Goal: Use online tool/utility: Utilize a website feature to perform a specific function

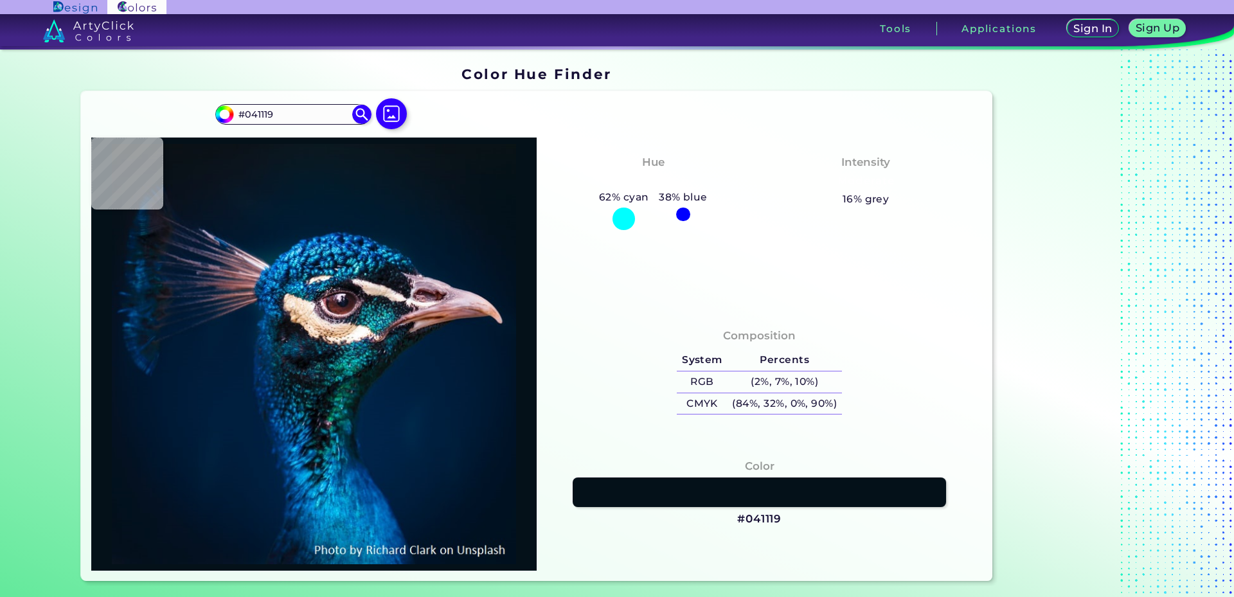
click at [619, 220] on div at bounding box center [623, 219] width 22 height 22
click at [619, 197] on h5 "62% cyan" at bounding box center [624, 197] width 60 height 17
click at [660, 200] on h5 "38% blue" at bounding box center [683, 197] width 58 height 17
click at [691, 216] on div "38% blue" at bounding box center [683, 205] width 58 height 33
type input "#071218"
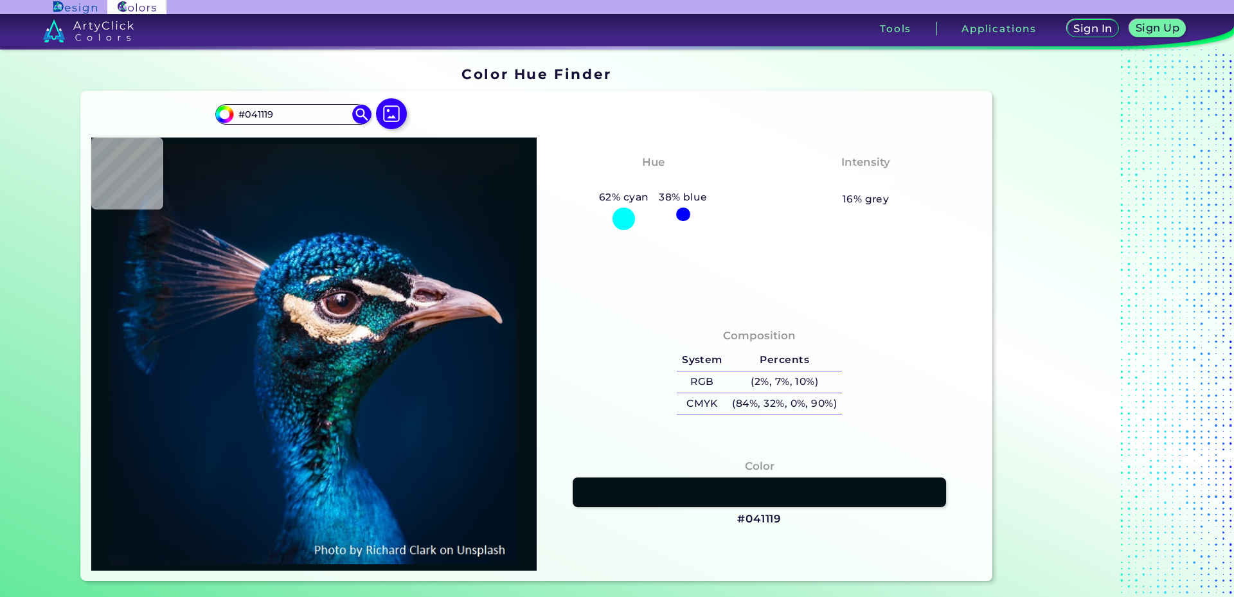
type input "#071218"
type input "#081319"
type input "#0a131a"
type input "#0A131A"
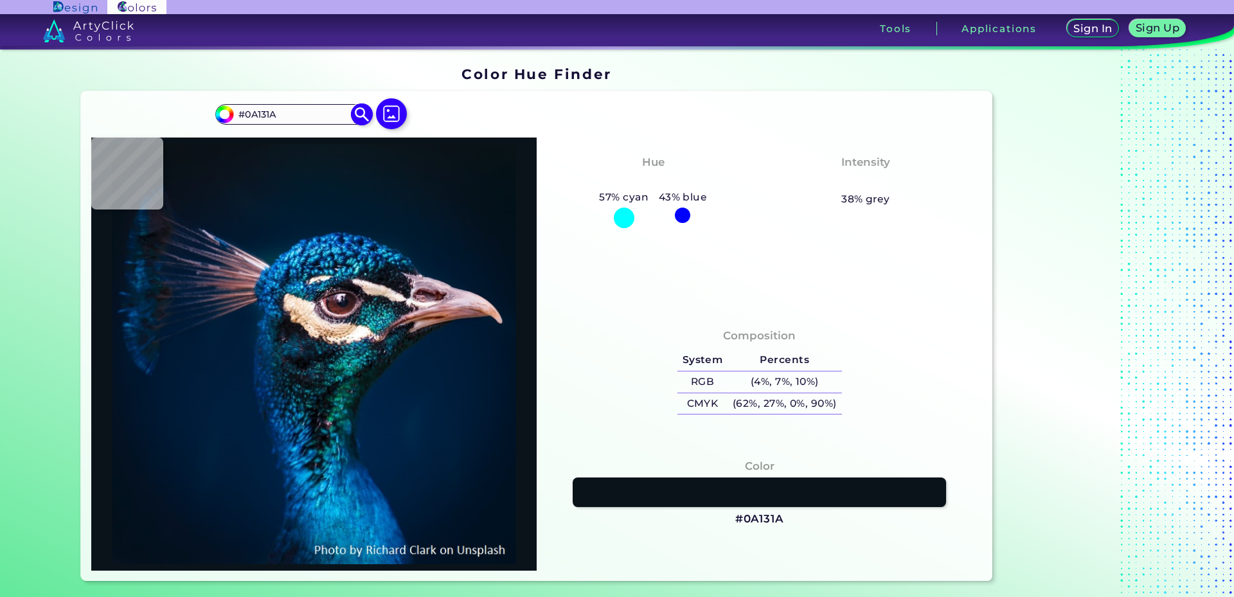
click at [300, 122] on input "#0A131A" at bounding box center [293, 114] width 120 height 17
type input "#081317"
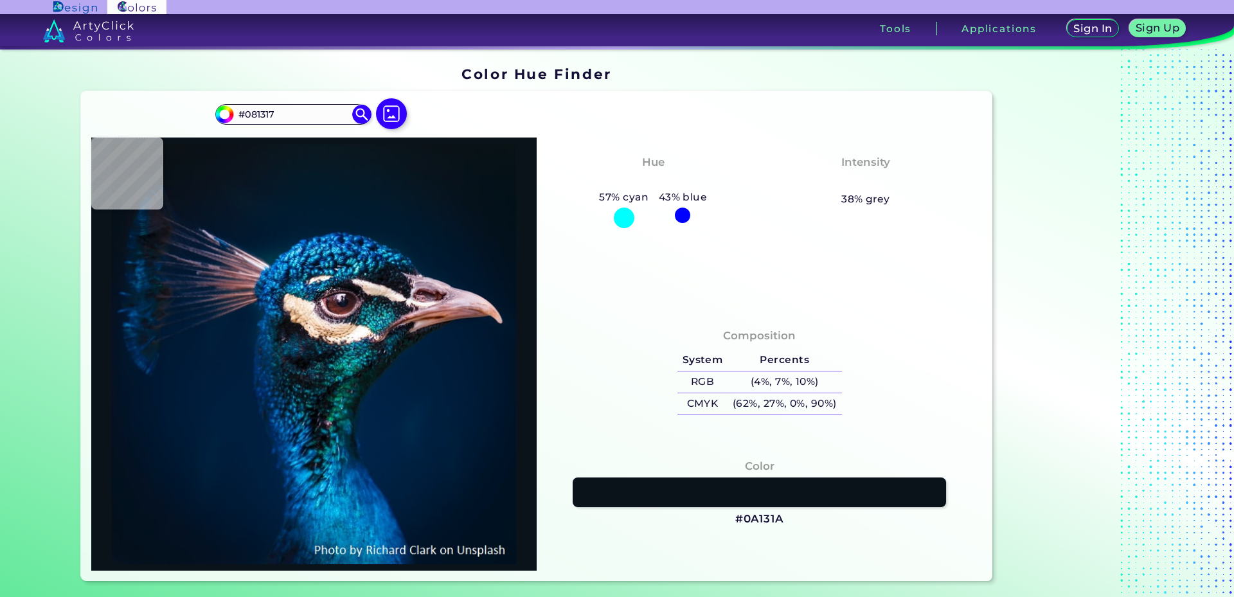
type input "#000000"
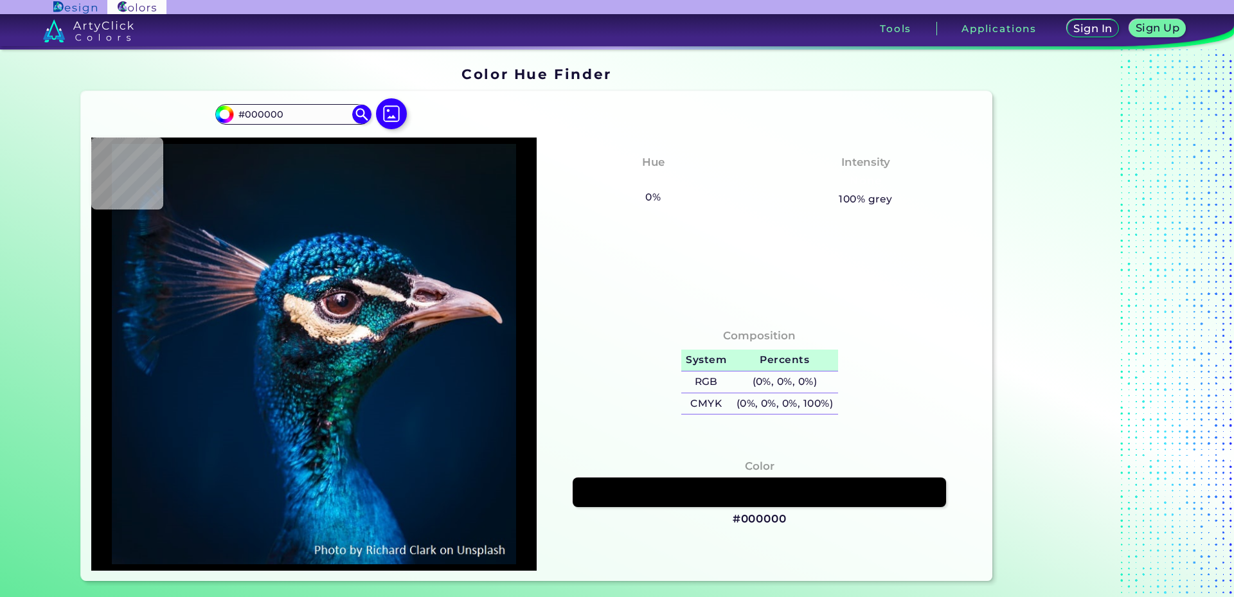
type input "#000000"
click at [761, 358] on h5 "Percents" at bounding box center [784, 360] width 107 height 21
click at [761, 375] on h5 "(0%, 0%, 0%)" at bounding box center [784, 381] width 107 height 21
click at [758, 399] on h5 "(0%, 0%, 0%, 100%)" at bounding box center [784, 403] width 107 height 21
click at [865, 190] on div "Intensity None 100% grey" at bounding box center [866, 180] width 213 height 65
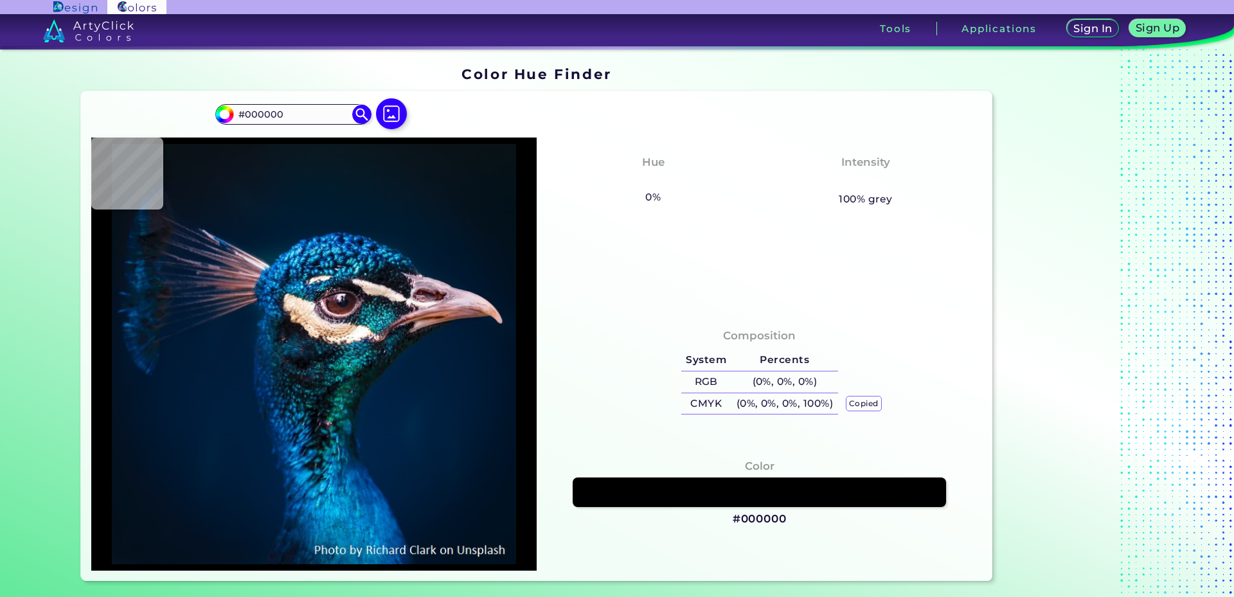
click at [720, 254] on div "Hue None 0% 27% blue Intensity None 100% grey" at bounding box center [759, 224] width 445 height 173
type input "#041119"
type input "#05121a"
type input "#05121A"
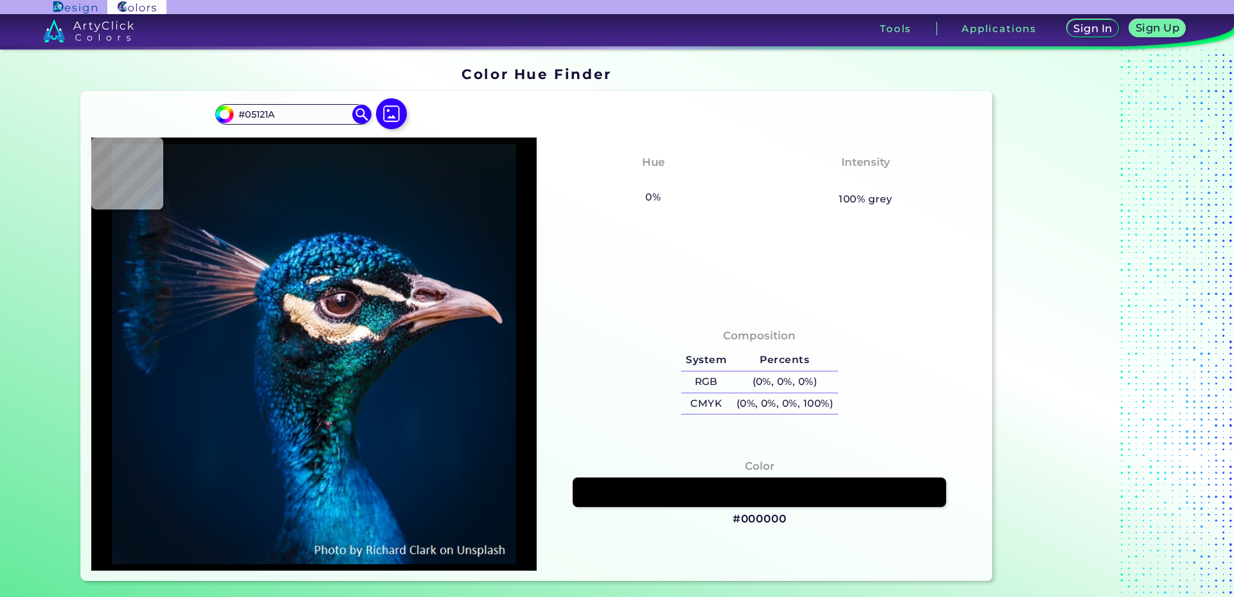
type input "#05121b"
type input "#05121B"
type input "#08121c"
type input "#08121C"
type input "#09131d"
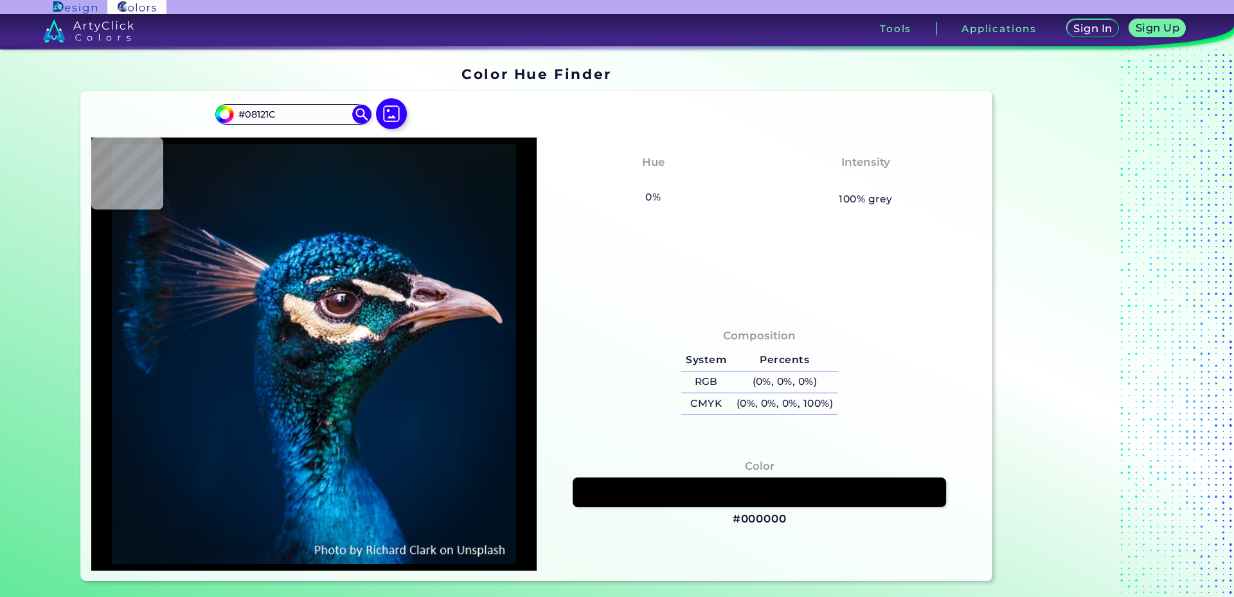
type input "#09131D"
type input "#0a141d"
type input "#0A141D"
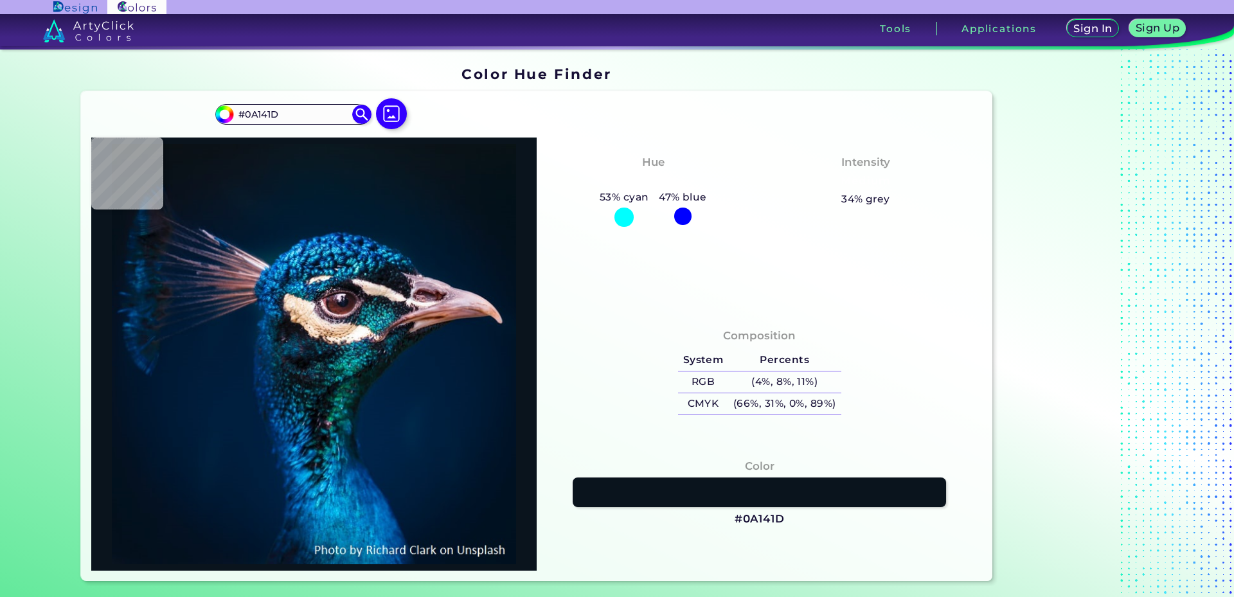
type input "#09141a"
type input "#09141A"
type input "#0a131a"
type input "#0A131A"
click at [389, 119] on img at bounding box center [391, 113] width 37 height 37
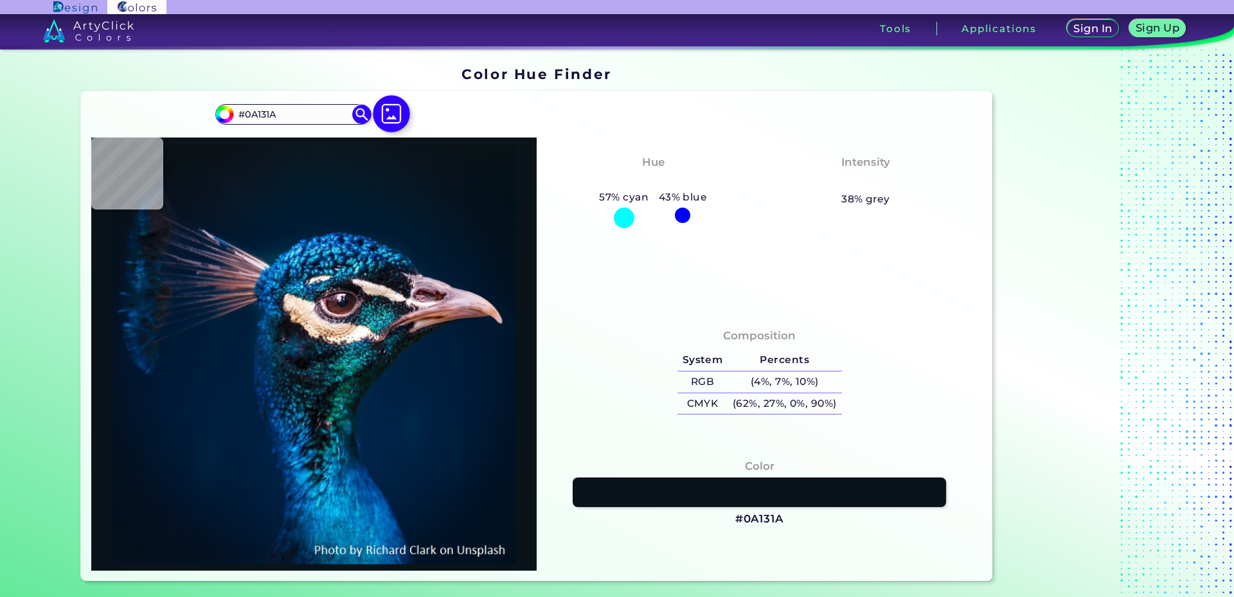
click at [0, 0] on input "file" at bounding box center [0, 0] width 0 height 0
type input "#011d33"
type input "#011D33"
type input "#031f33"
type input "#031F33"
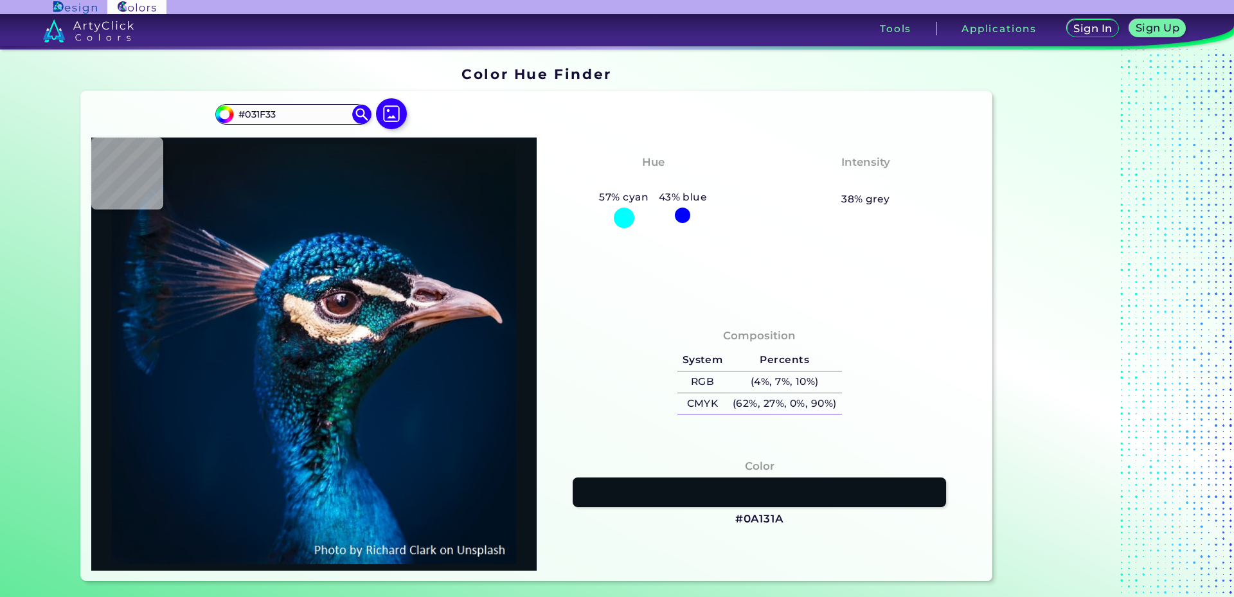
type input "#00203a"
type input "#00203A"
type input "#032440"
type input "#1b69a0"
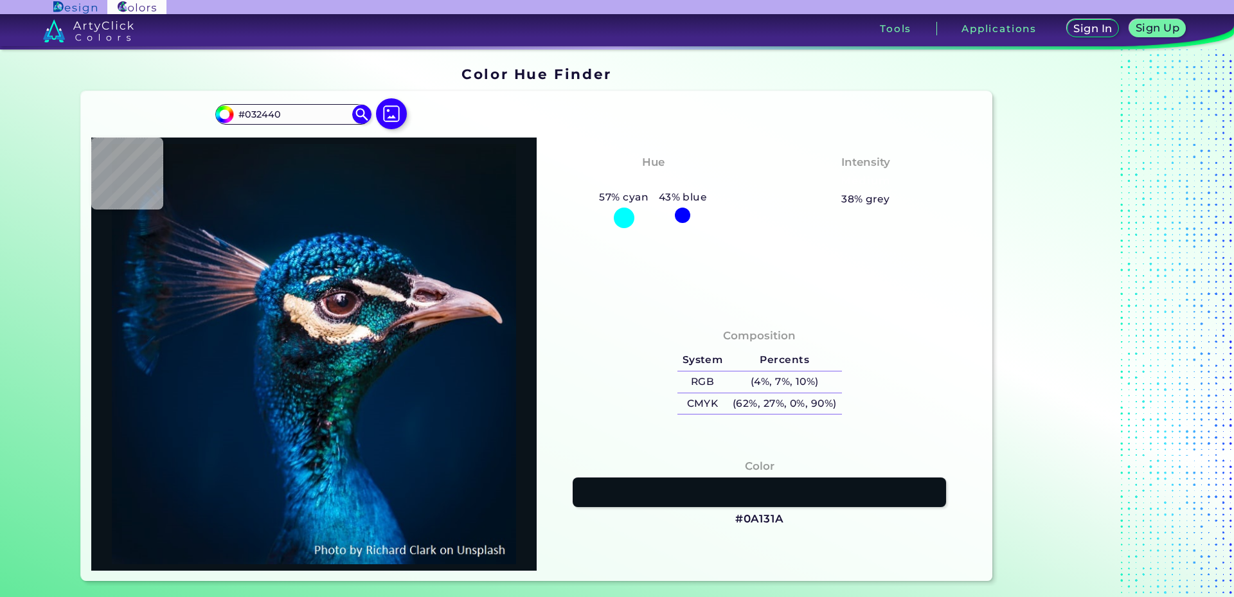
type input "#1B69A0"
type input "#002249"
type input "#1469aa"
type input "#1469AA"
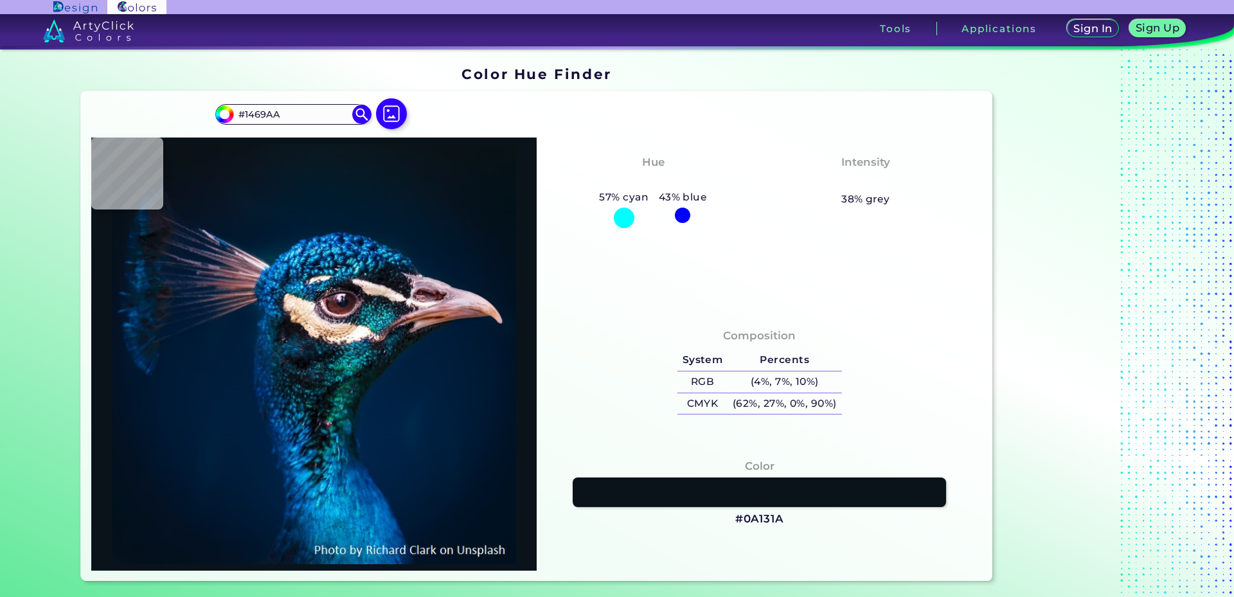
type input "#0f5594"
type input "#0F5594"
type input "#022f4e"
type input "#022F4E"
type input "#090d14"
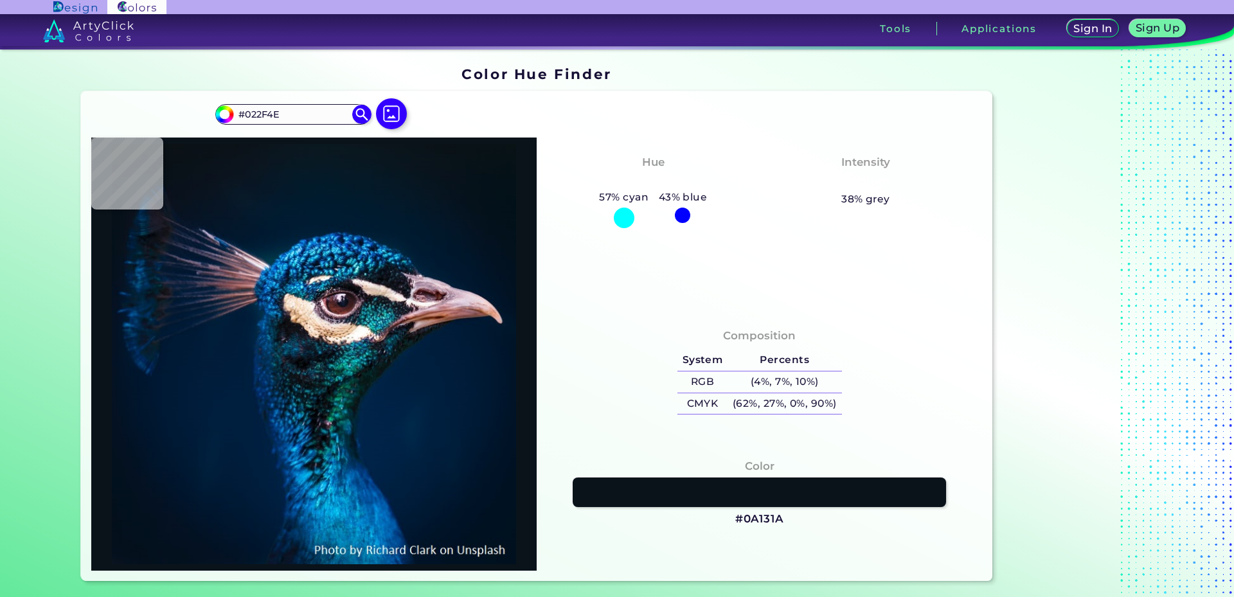
type input "#090D14"
type input "#11161e"
type input "#11161E"
type input "#161a1f"
type input "#161A1F"
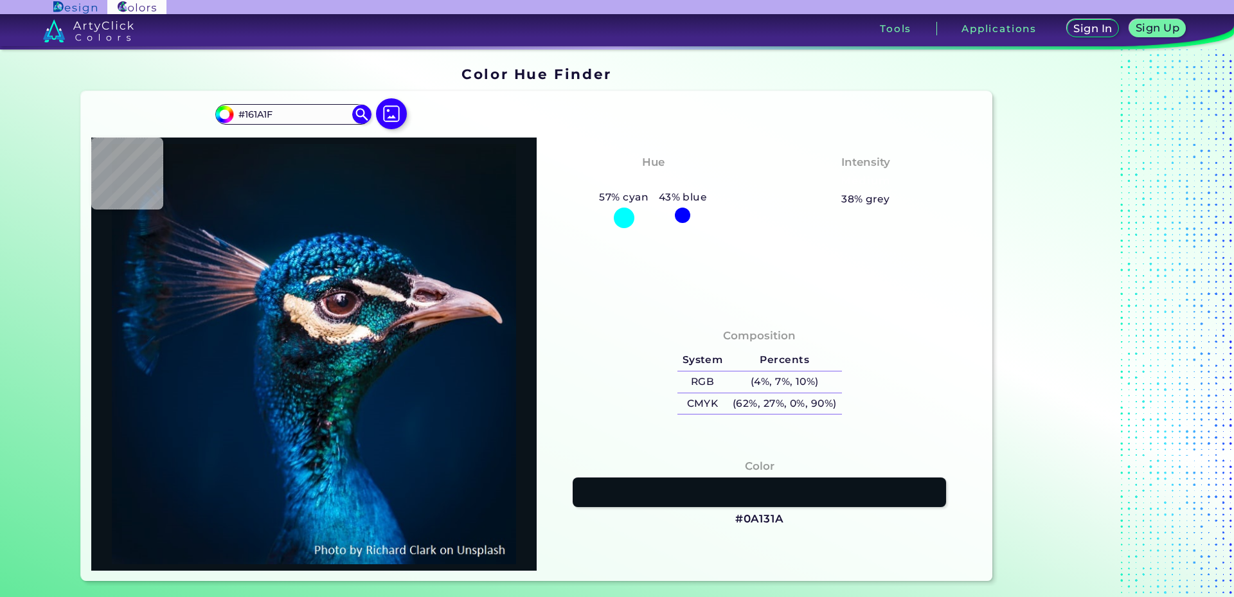
type input "#141721"
type input "#111924"
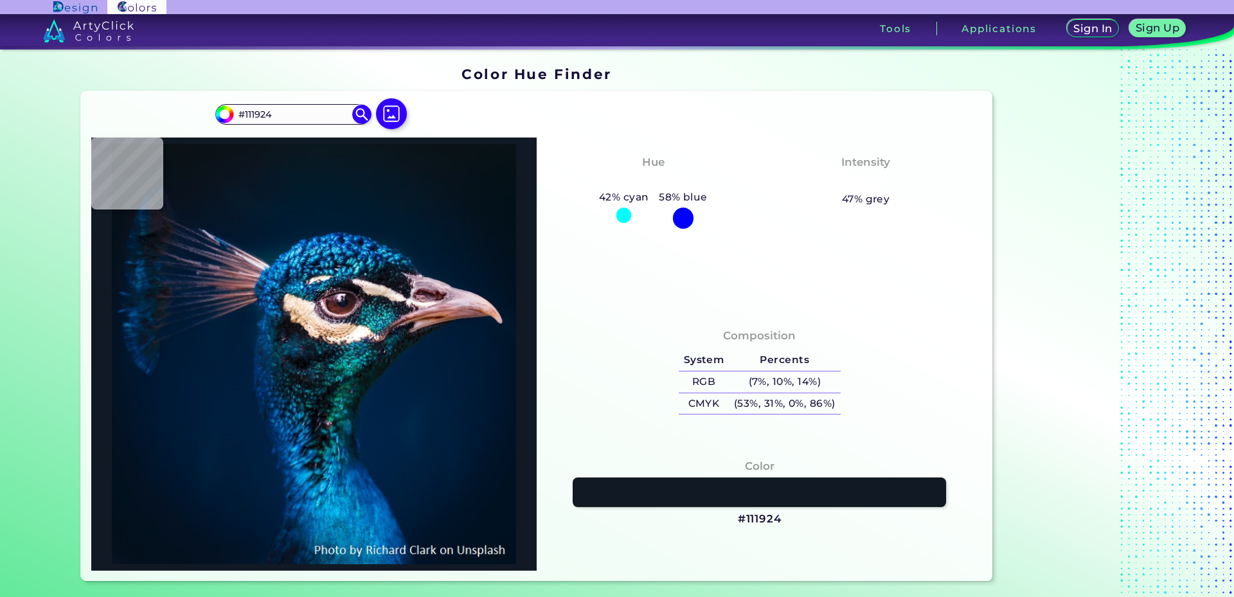
type input "#141b26"
type input "#141B26"
type input "#18121b"
type input "#18121B"
type input "#d2c1ba"
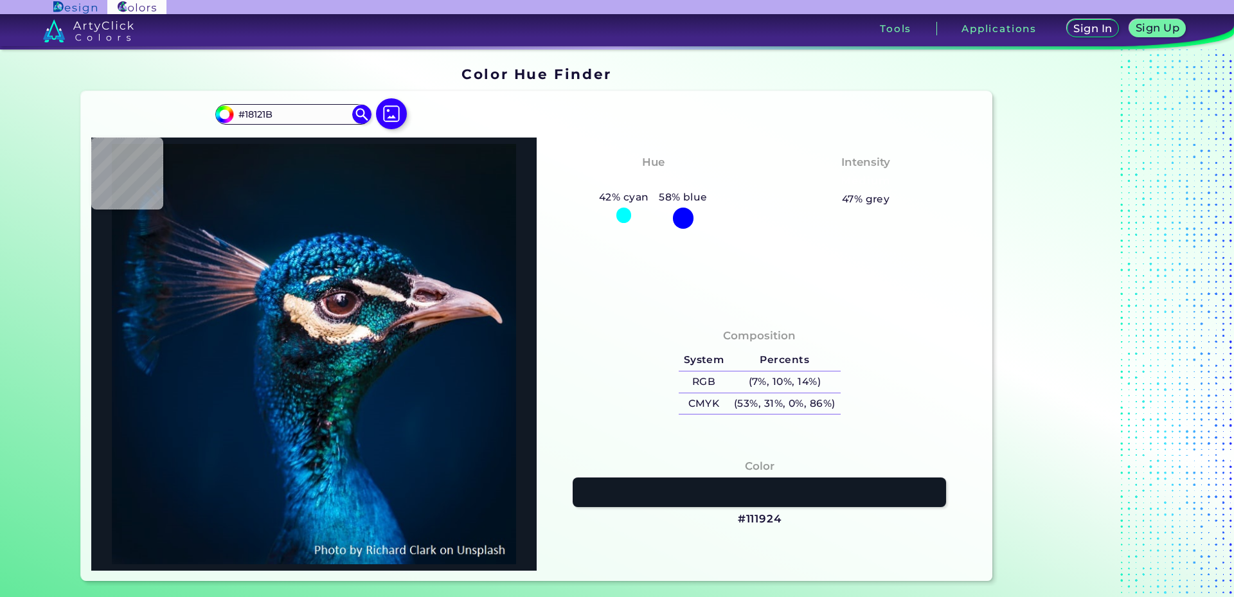
type input "#D2C1BA"
type input "#e9d7cb"
type input "#E9D7CB"
type input "#edd8cb"
type input "#EDD8CB"
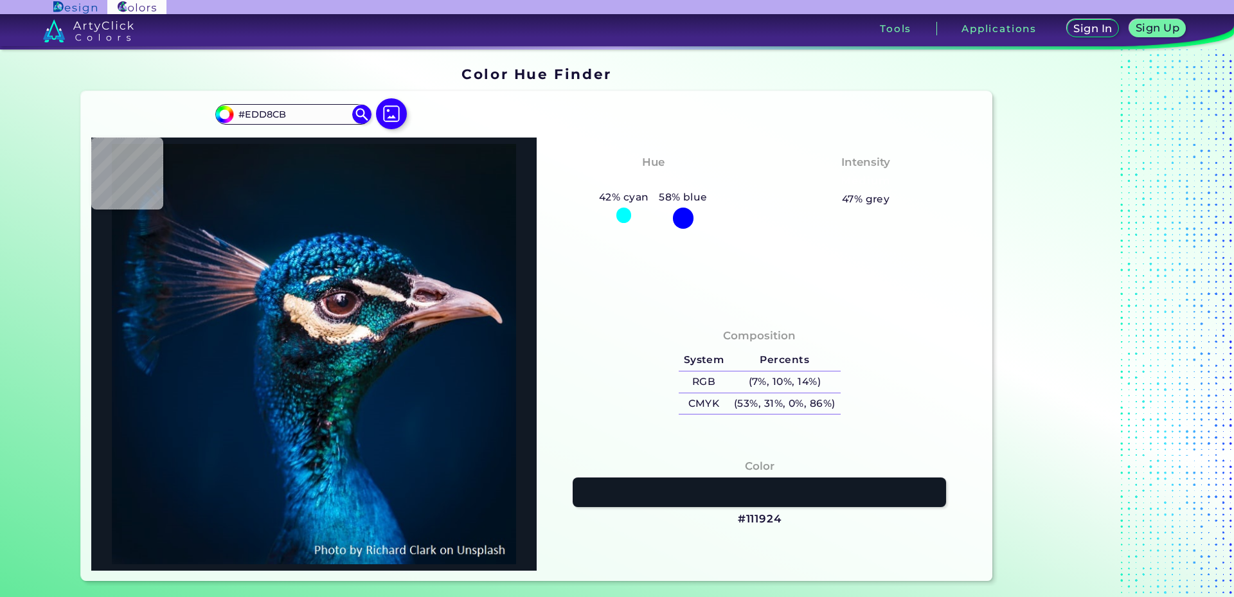
type input "#e5cbbf"
type input "#E5CBBF"
type input "#e4c9b5"
type input "#E4C9B5"
type input "#cfb49d"
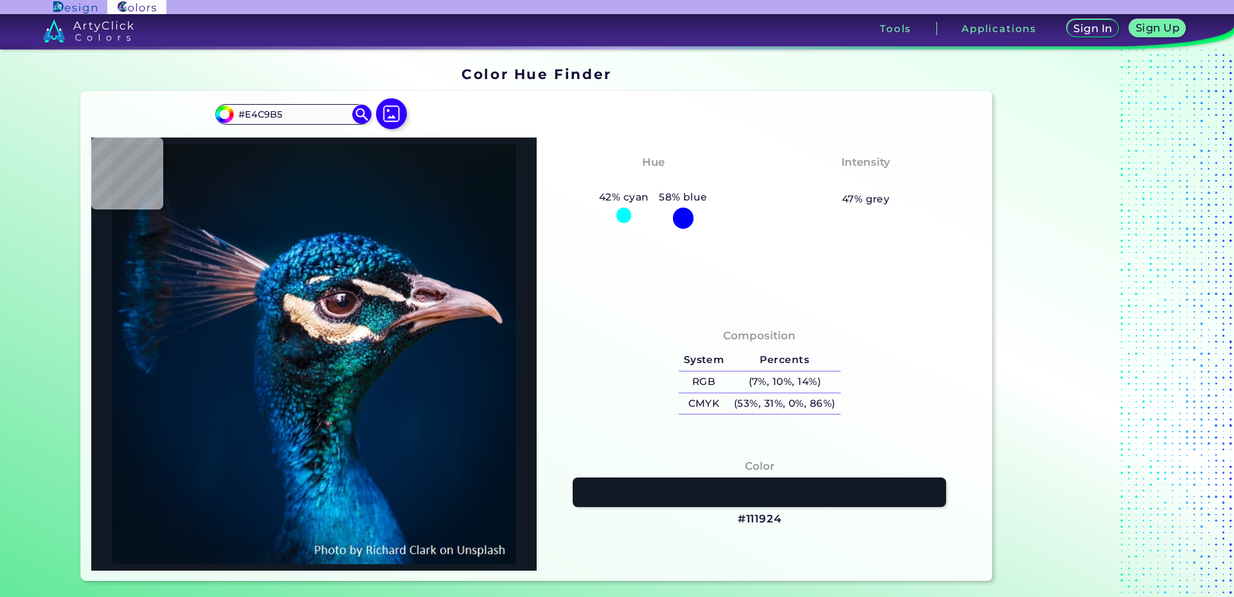
type input "#CFB49D"
type input "#ab9a8c"
type input "#AB9A8C"
type input "#30343c"
type input "#30343C"
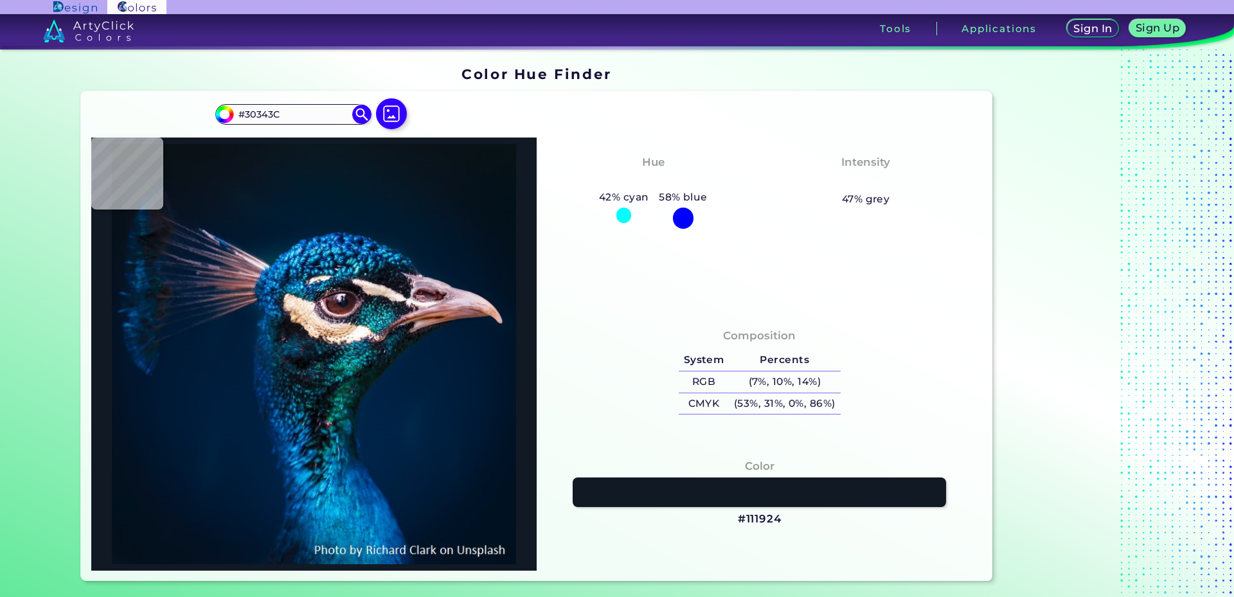
type input "#1d1827"
type input "#1D1827"
type input "#131f21"
type input "#131F21"
type input "#21555f"
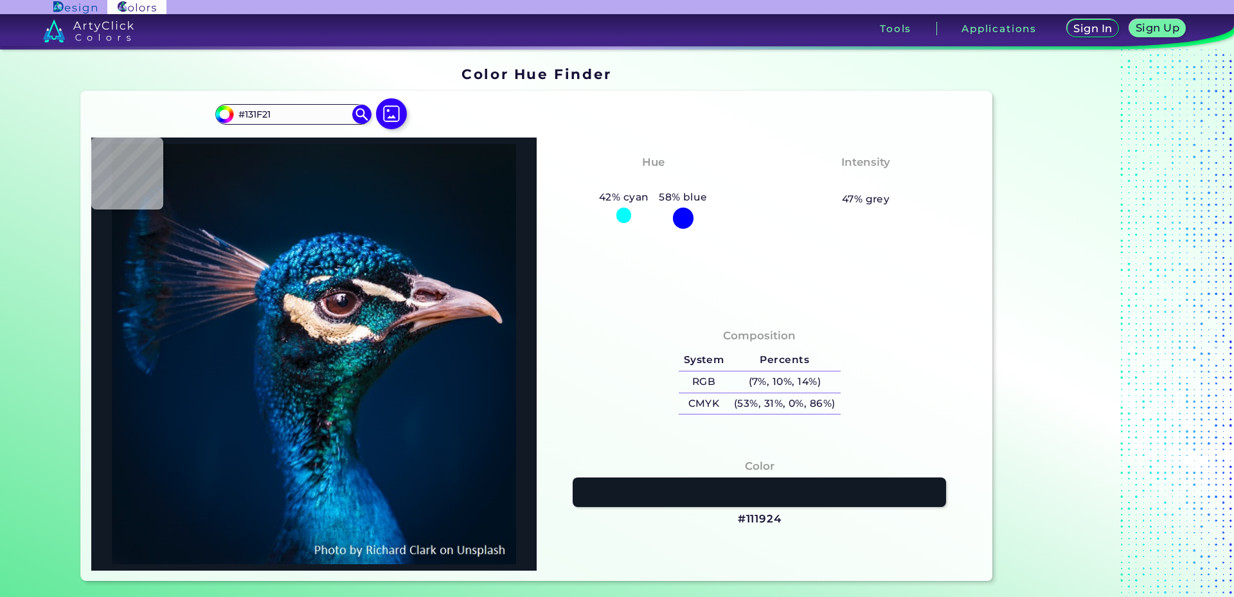
type input "#21555F"
type input "#297484"
type input "#023241"
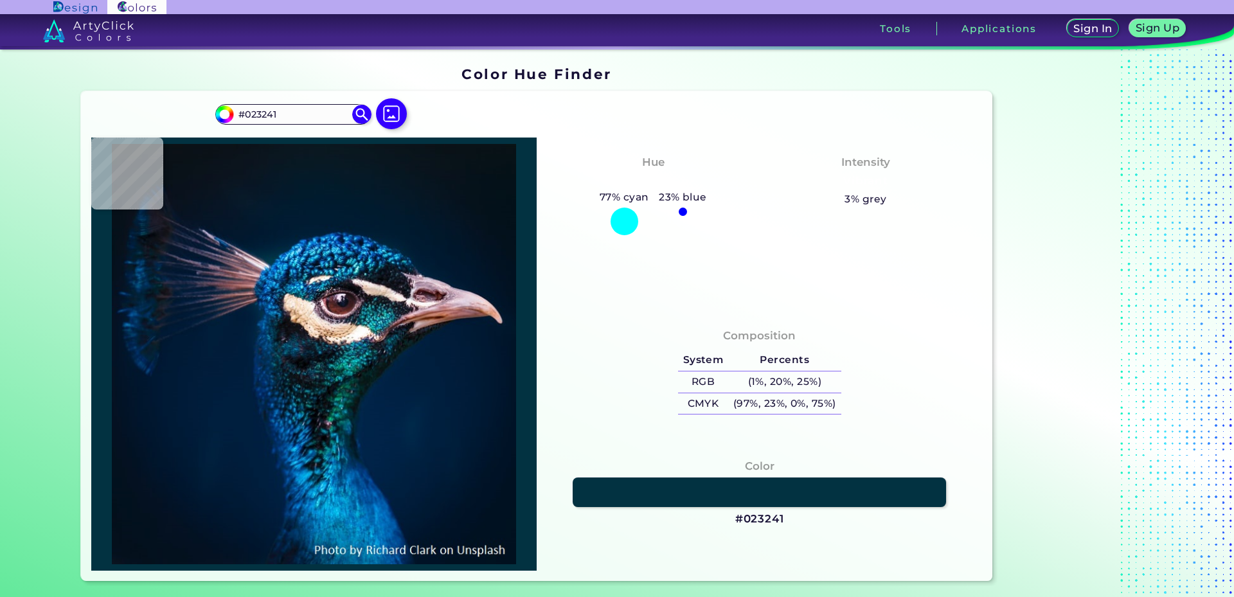
type input "#098d97"
type input "#098D97"
type input "#27c1ca"
type input "#27C1CA"
type input "#37cdd5"
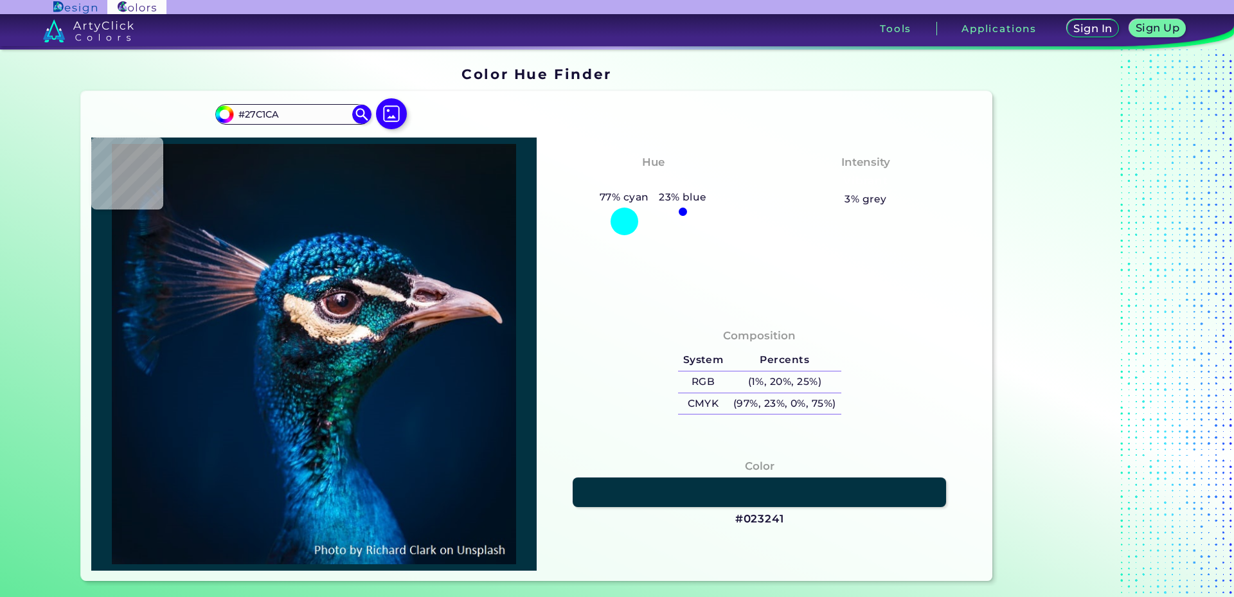
type input "#37CDD5"
type input "#36aba7"
type input "#36ABA7"
type input "#e7d9ce"
type input "#E7D9CE"
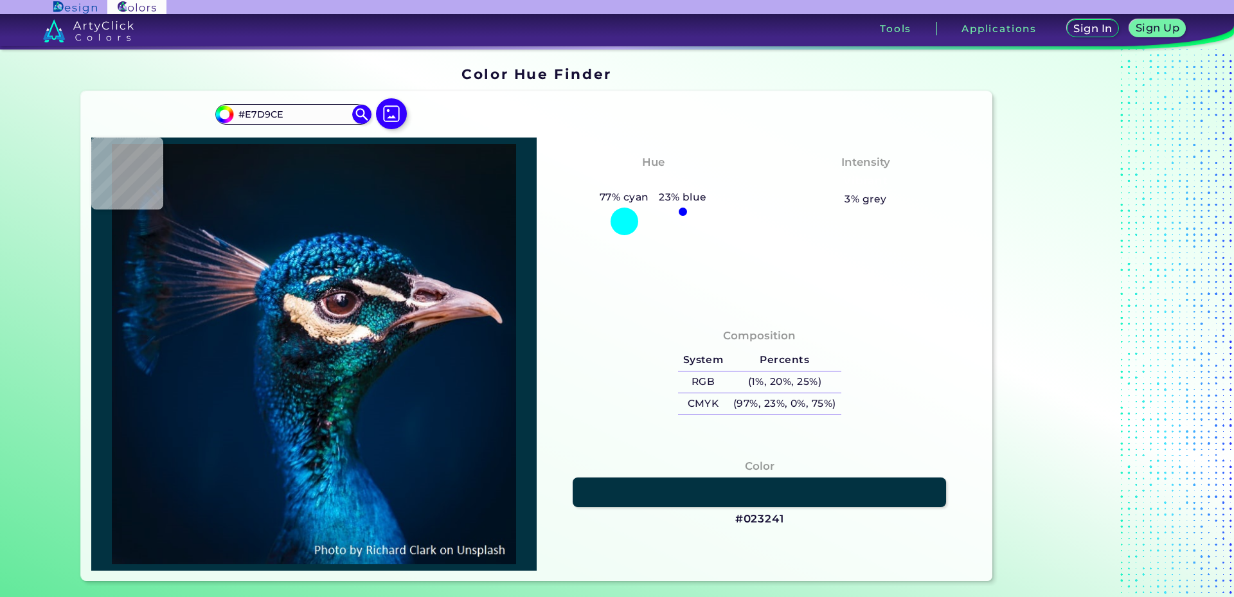
type input "#fcfef9"
type input "#FCFEF9"
type input "#fefbf8"
type input "#FEFBF8"
type input "#fffbf7"
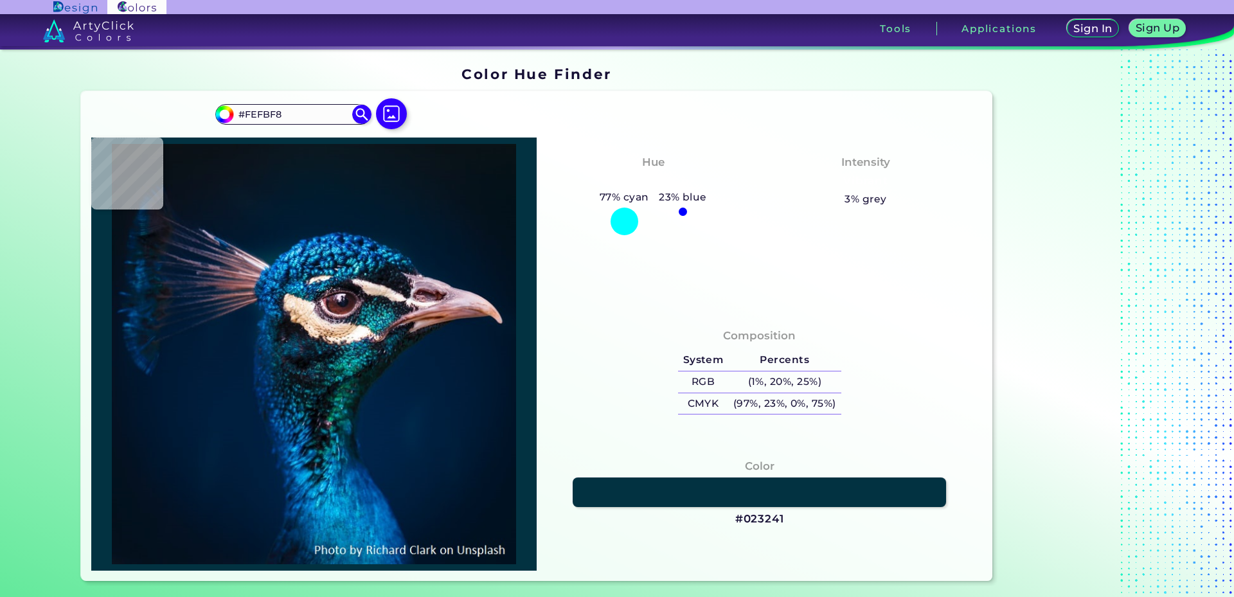
type input "#FFFBF7"
type input "#fef7f0"
type input "#FEF7F0"
type input "#d7ccc9"
type input "#D7CCC9"
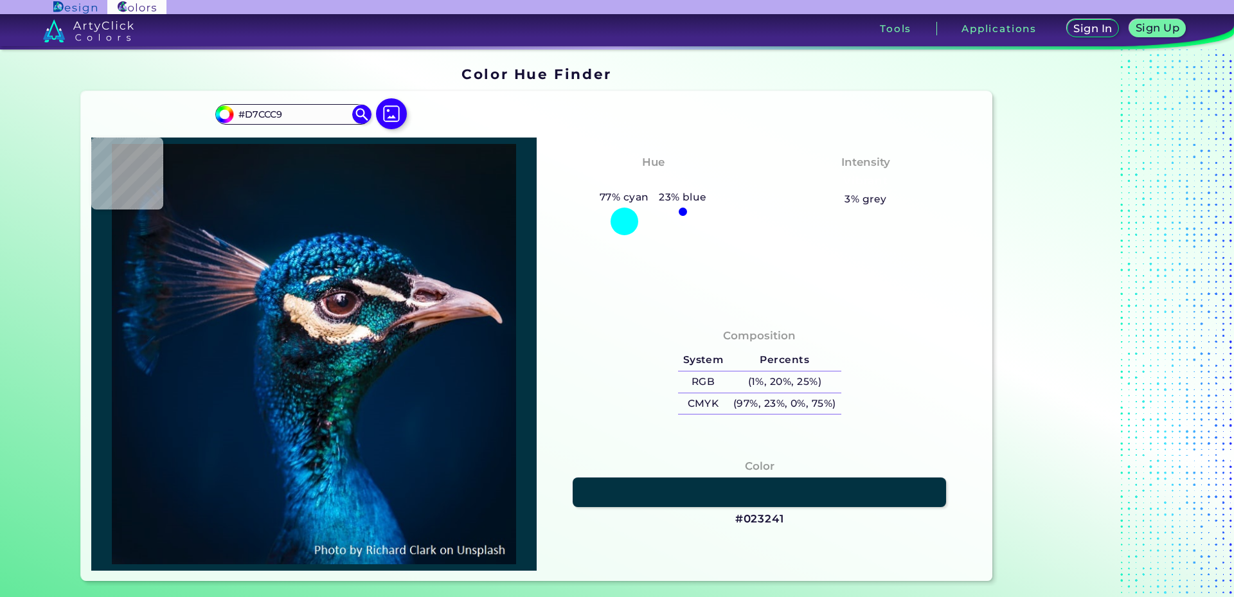
type input "#fff6f2"
type input "#FFF6F2"
type input "#84879e"
type input "#84879E"
type input "#1ea1a8"
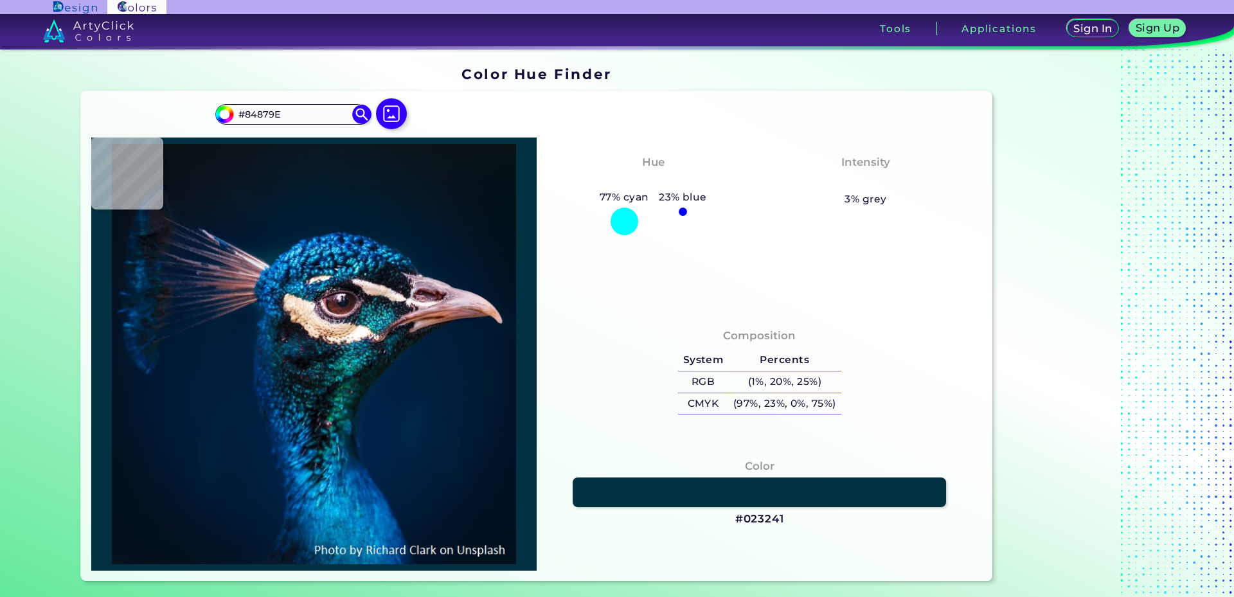
type input "#1EA1A8"
type input "#38849a"
type input "#38849A"
type input "#195a6e"
type input "#195A6E"
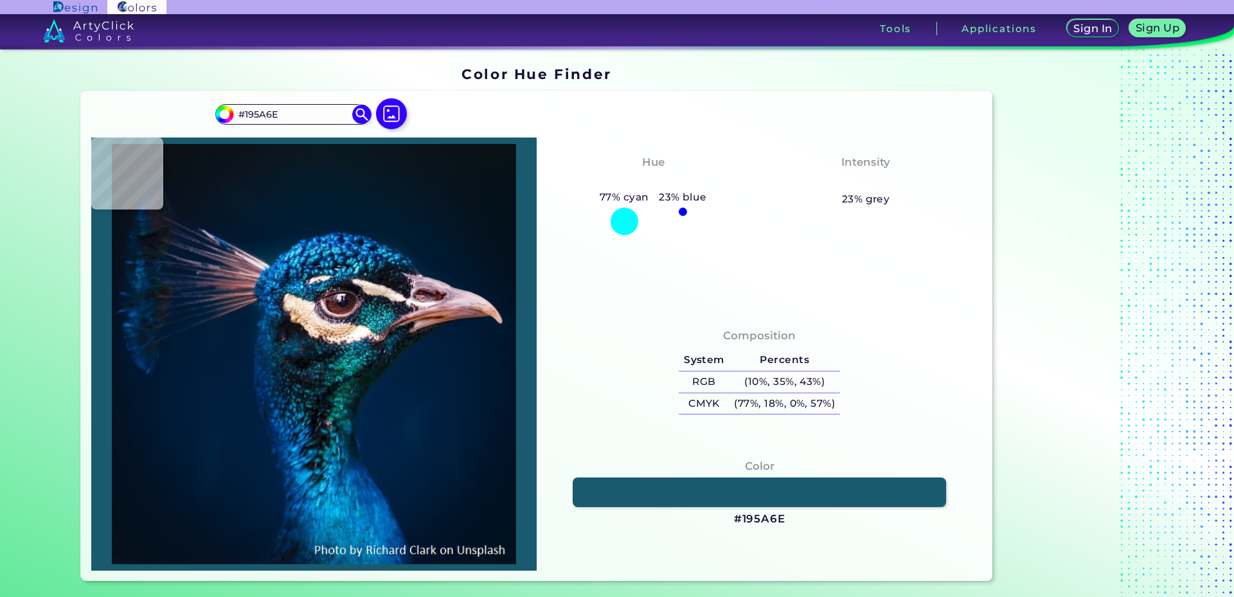
type input "#37758a"
type input "#37758A"
type input "#073f50"
type input "#073F50"
type input "#1c4855"
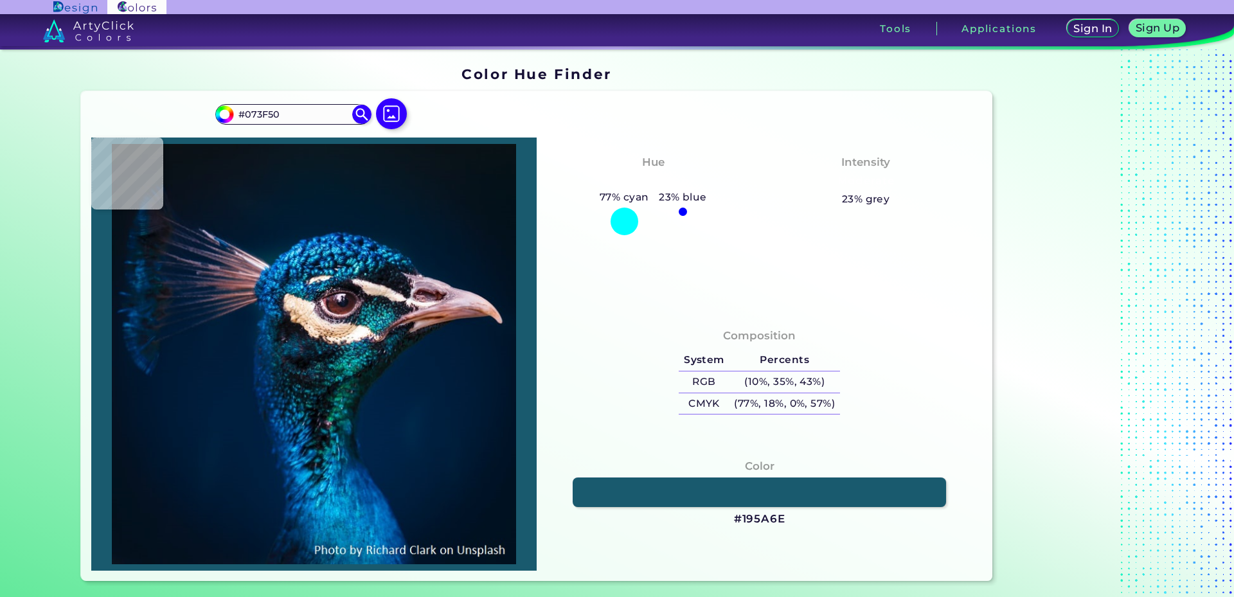
type input "#1C4855"
type input "#308f8b"
type input "#308F8B"
type input "#07555a"
type input "#07555A"
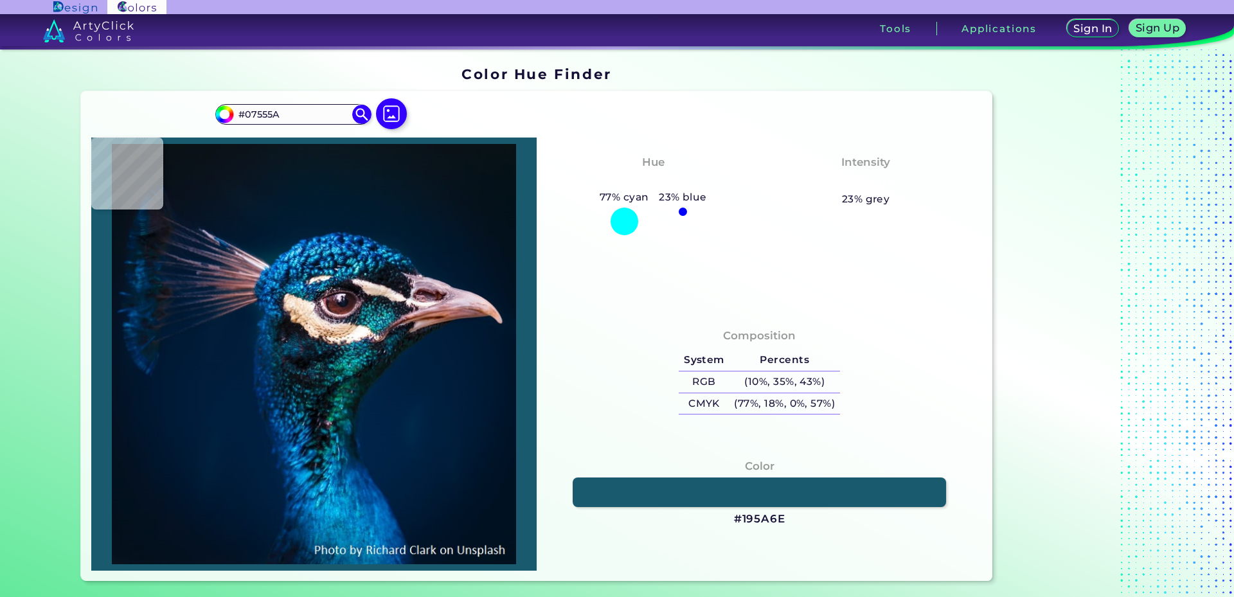
type input "#28697a"
type input "#28697A"
type input "#08454e"
type input "#08454E"
type input "#034b51"
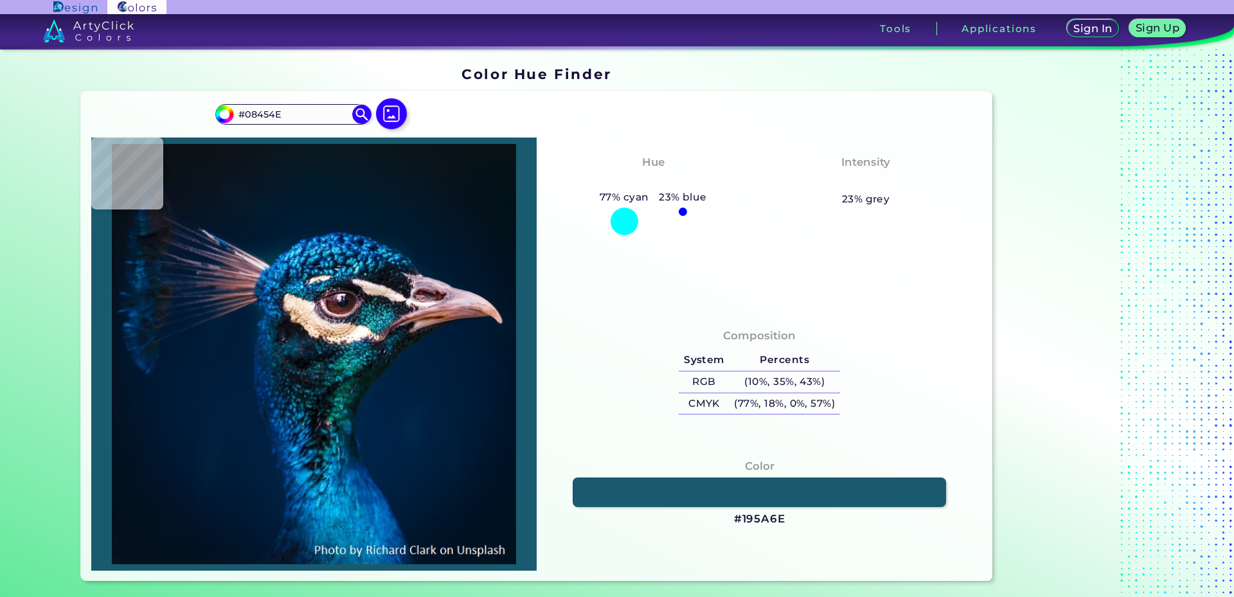
type input "#034B51"
type input "#16646a"
type input "#16646A"
type input "#1a6063"
type input "#1A6063"
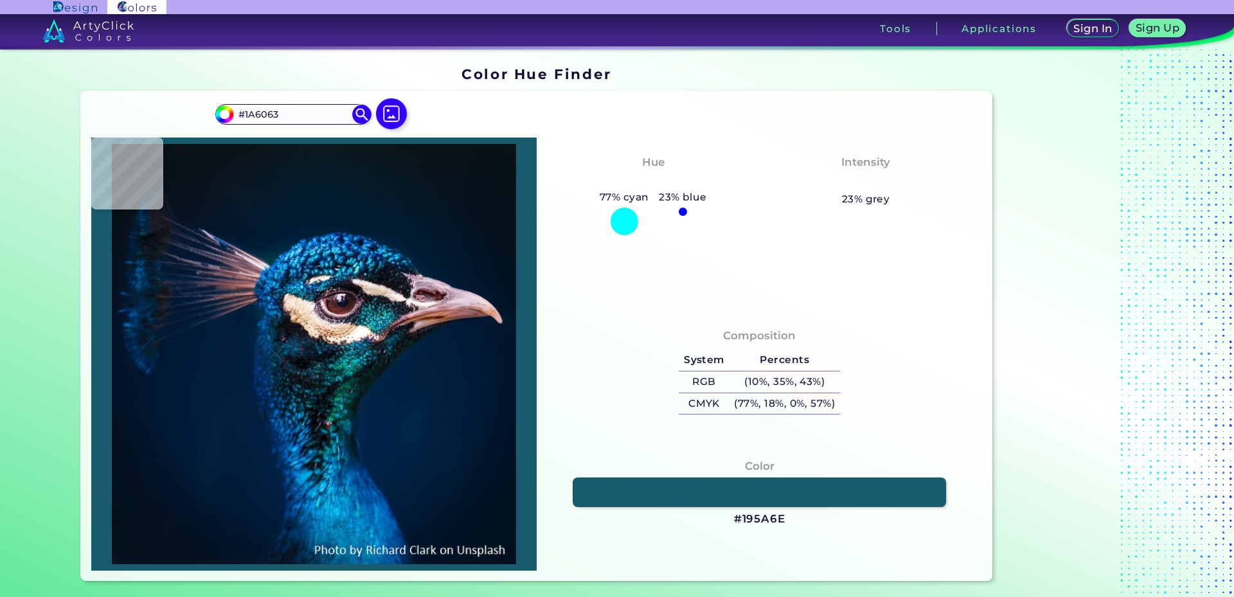
type input "#125b61"
type input "#125B61"
type input "#044e5b"
type input "#044E5B"
type input "#035867"
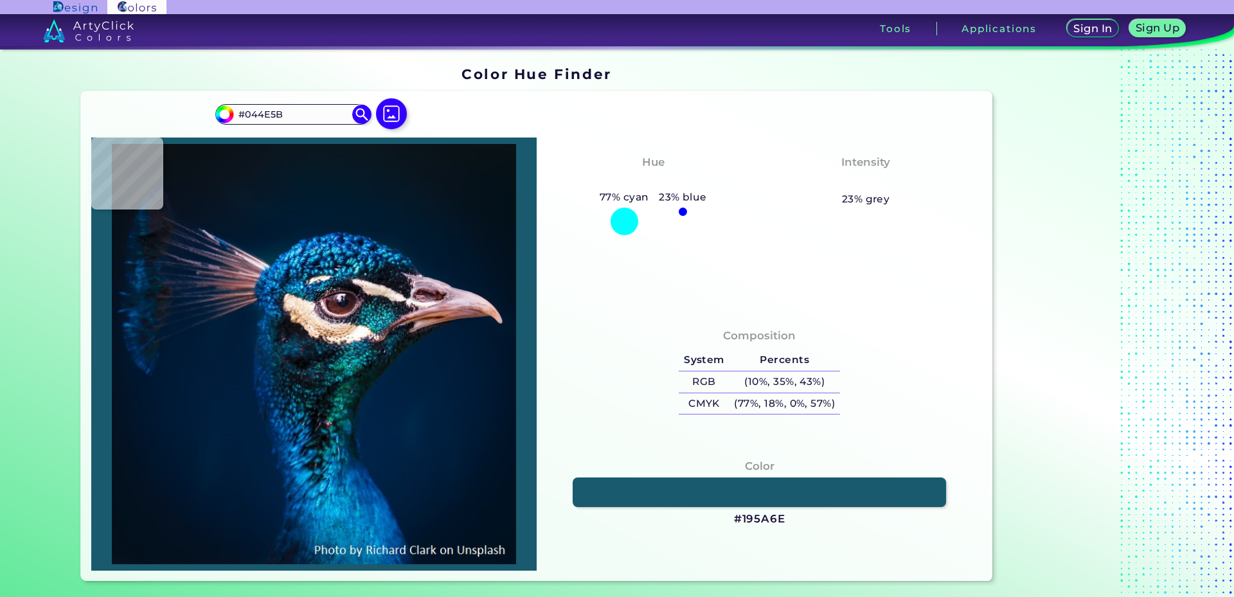
type input "#035867"
type input "#177f8e"
type input "#177F8E"
type input "#027083"
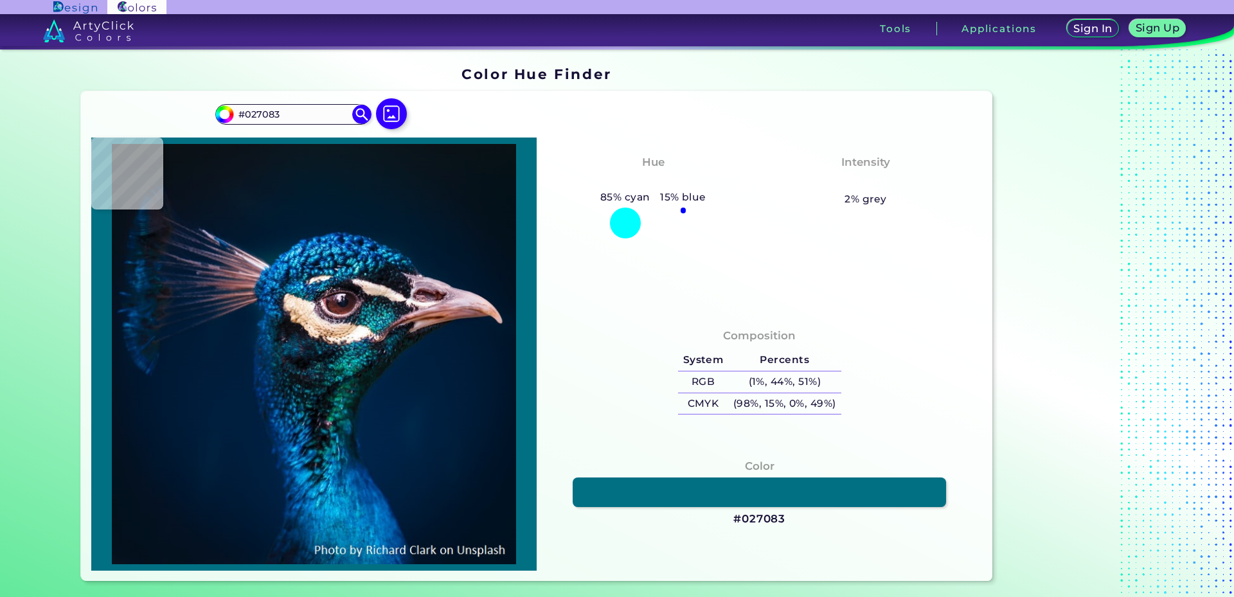
type input "#045f76"
type input "#045F76"
type input "#005563"
type input "#259d97"
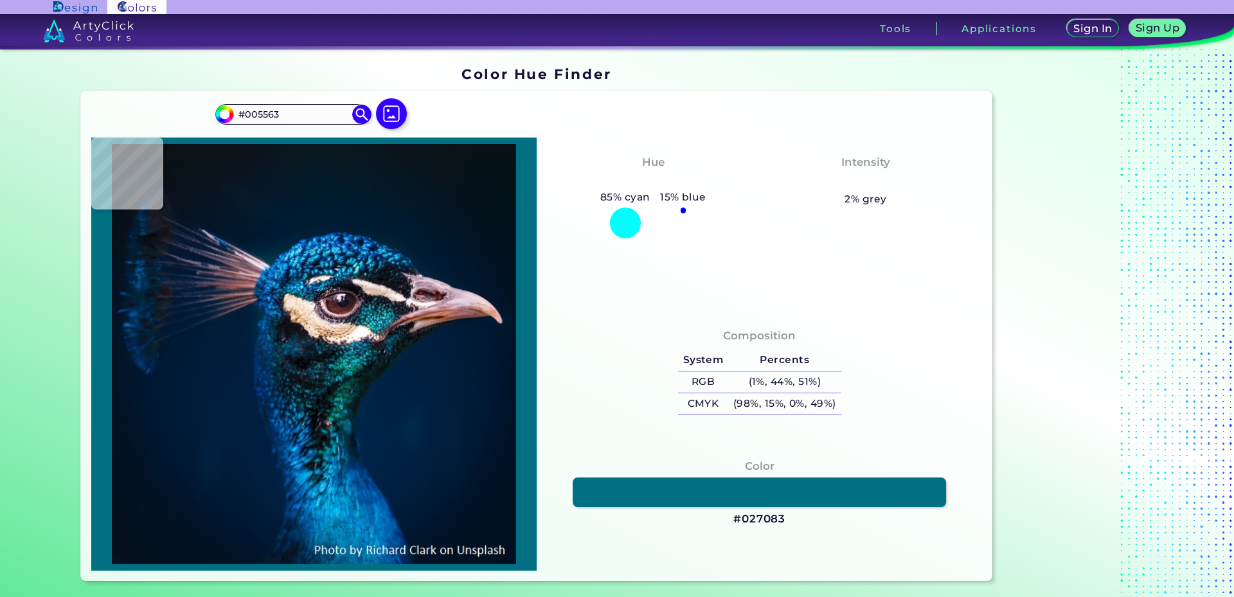
type input "#259D97"
type input "#0b9b85"
type input "#0B9B85"
type input "#1dad90"
type input "#1DAD90"
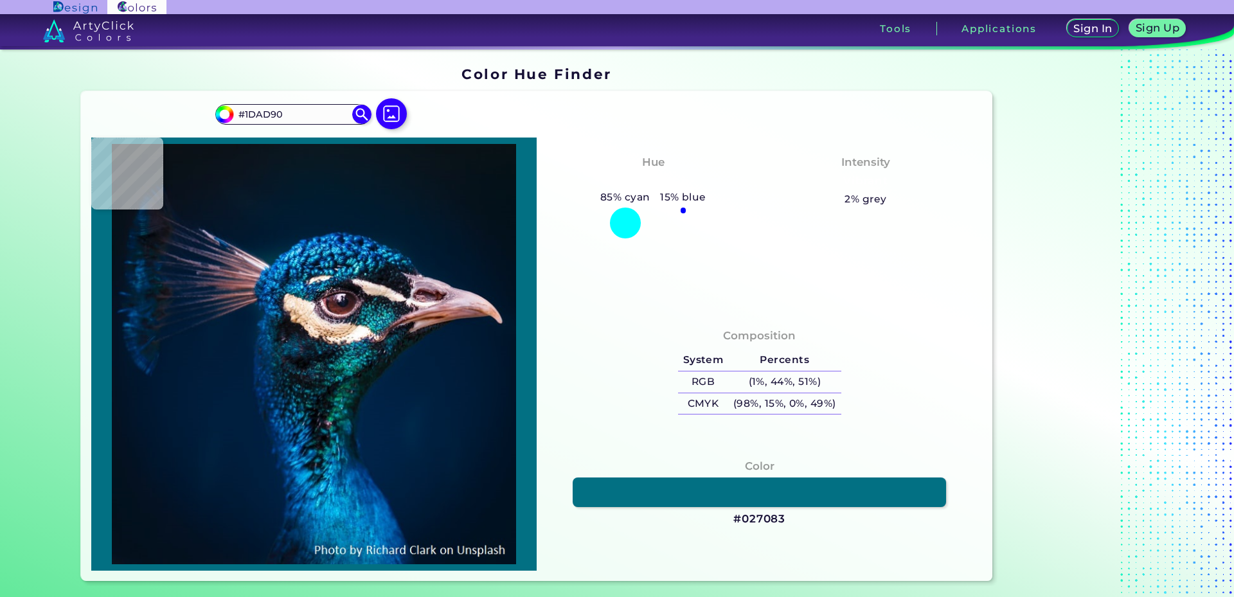
type input "#0b8f7a"
type input "#0B8F7A"
type input "#01615a"
type input "#01615A"
type input "#054d47"
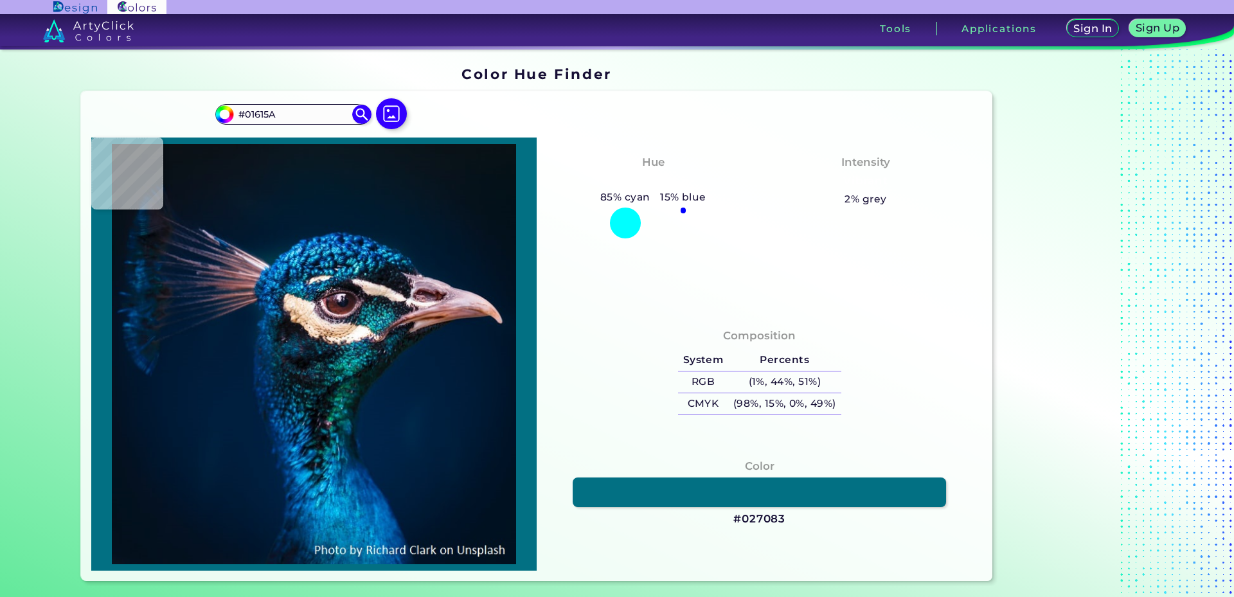
type input "#054D47"
type input "#002f26"
type input "#002F26"
type input "#074a47"
type input "#074A47"
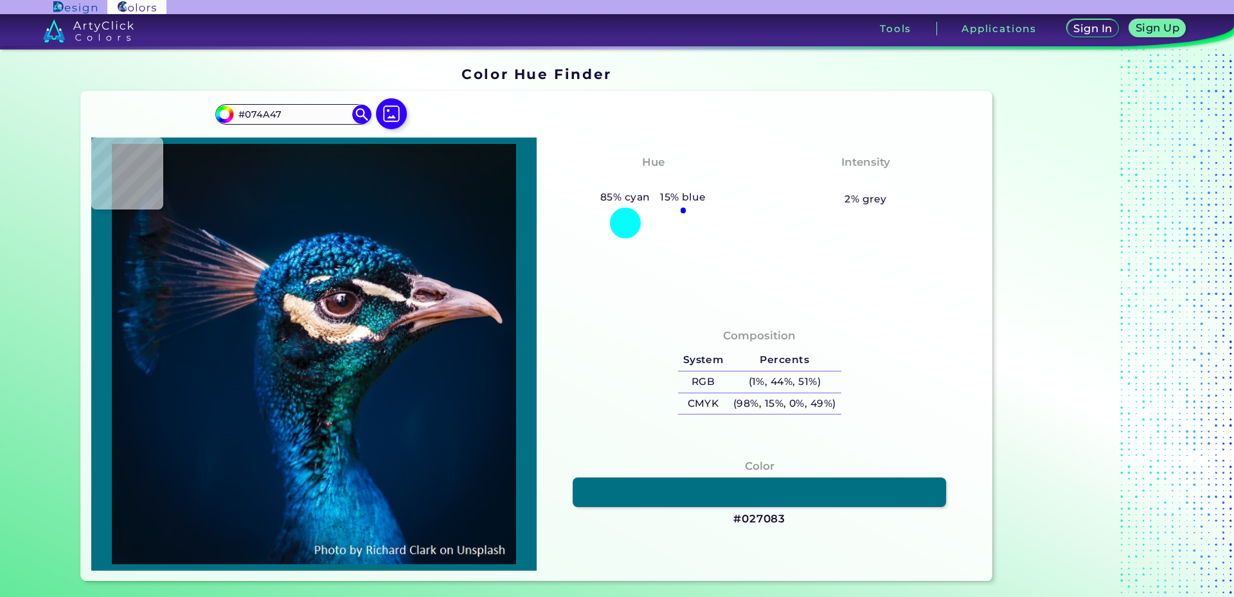
type input "#077d89"
type input "#077D89"
type input "#00636c"
type input "#00636C"
type input "#070e13"
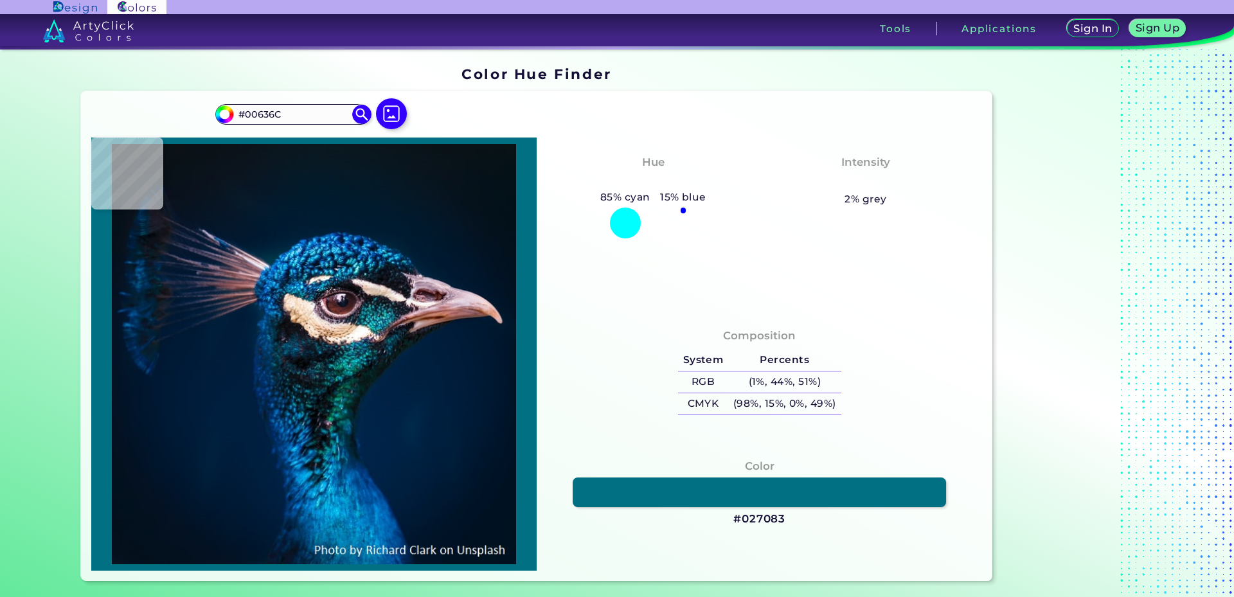
type input "#070E13"
type input "#090e12"
type input "#090E12"
type input "#101216"
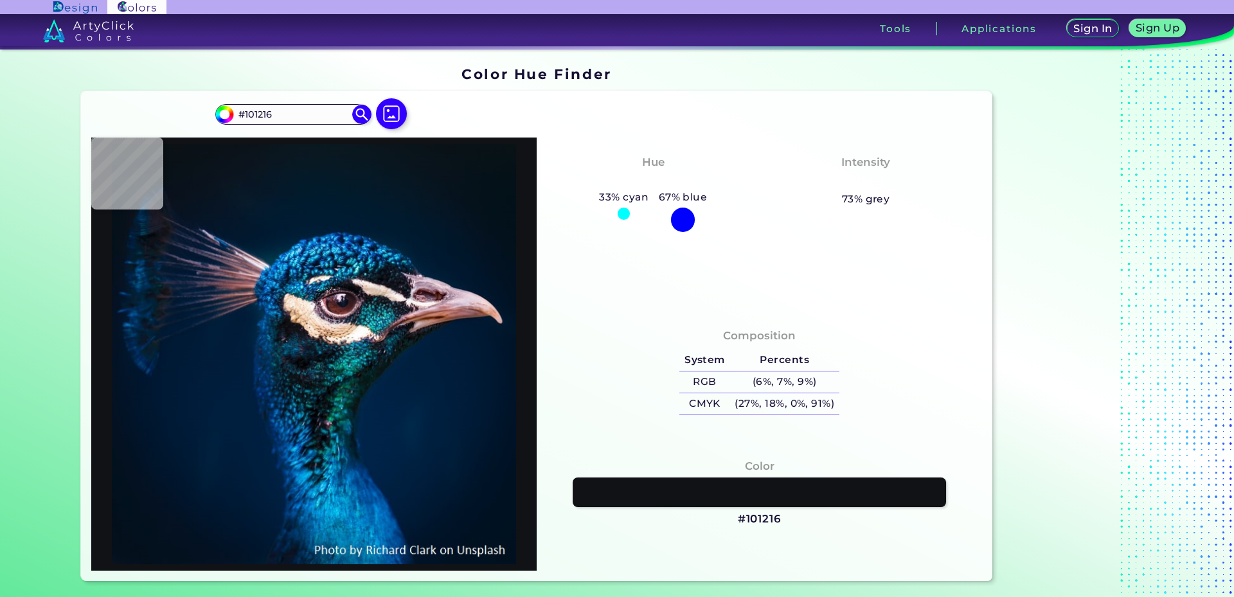
type input "#071314"
type input "#071f1f"
type input "#071F1F"
type input "#00131a"
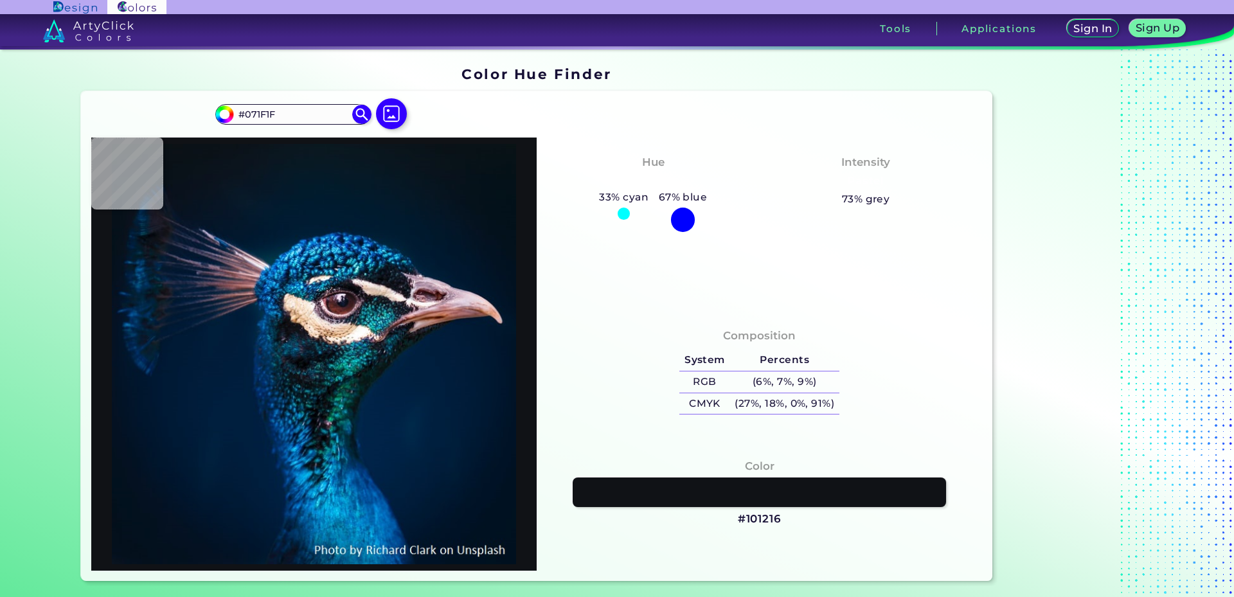
type input "#00131A"
type input "#09293b"
type input "#09293B"
type input "#014346"
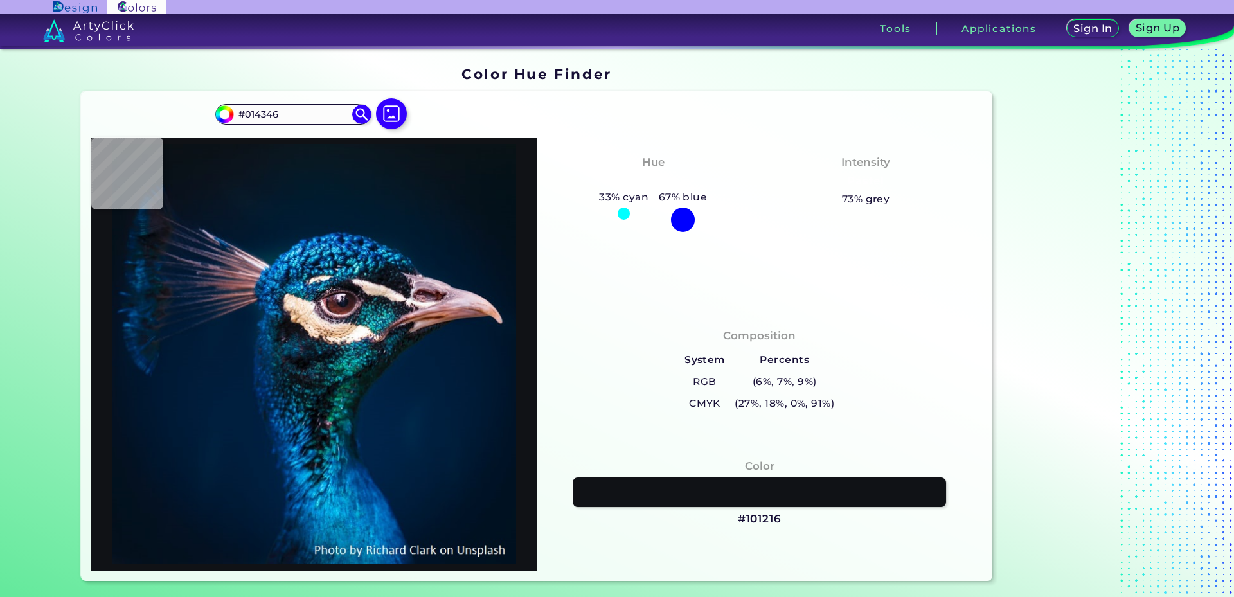
type input "#062a2f"
type input "#062A2F"
type input "#0c1d23"
type input "#0C1D23"
type input "#02221f"
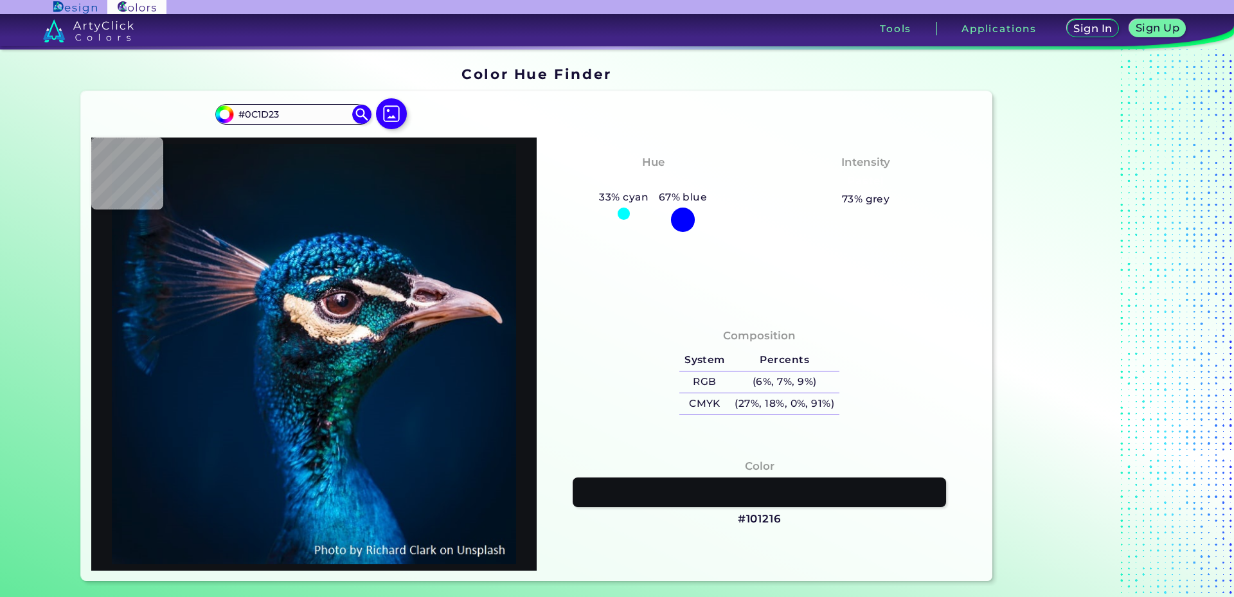
type input "#02221F"
type input "#012f30"
type input "#012F30"
type input "#044546"
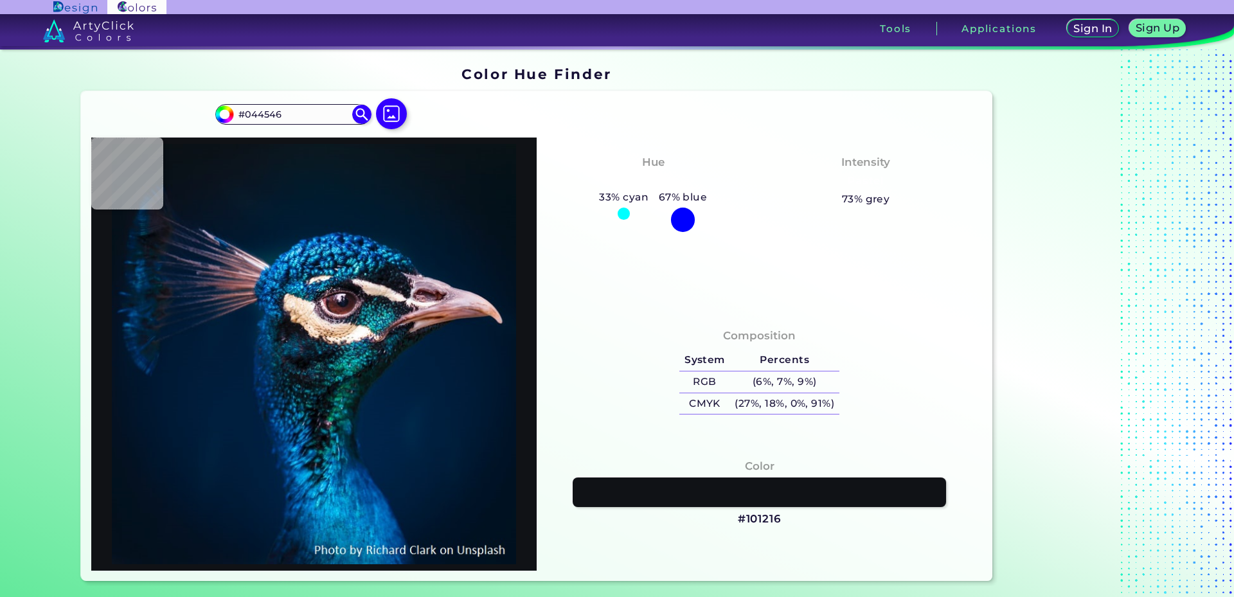
type input "#034746"
type input "#0d5552"
type input "#0D5552"
type input "#094a49"
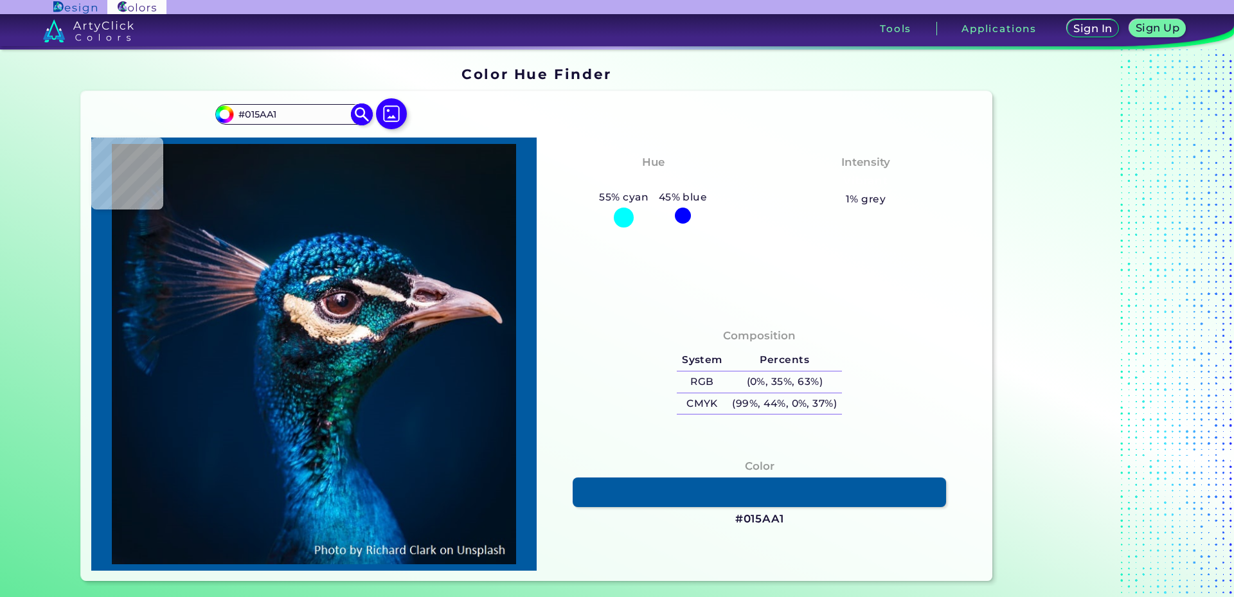
click at [310, 114] on input "#015AA1" at bounding box center [293, 114] width 120 height 17
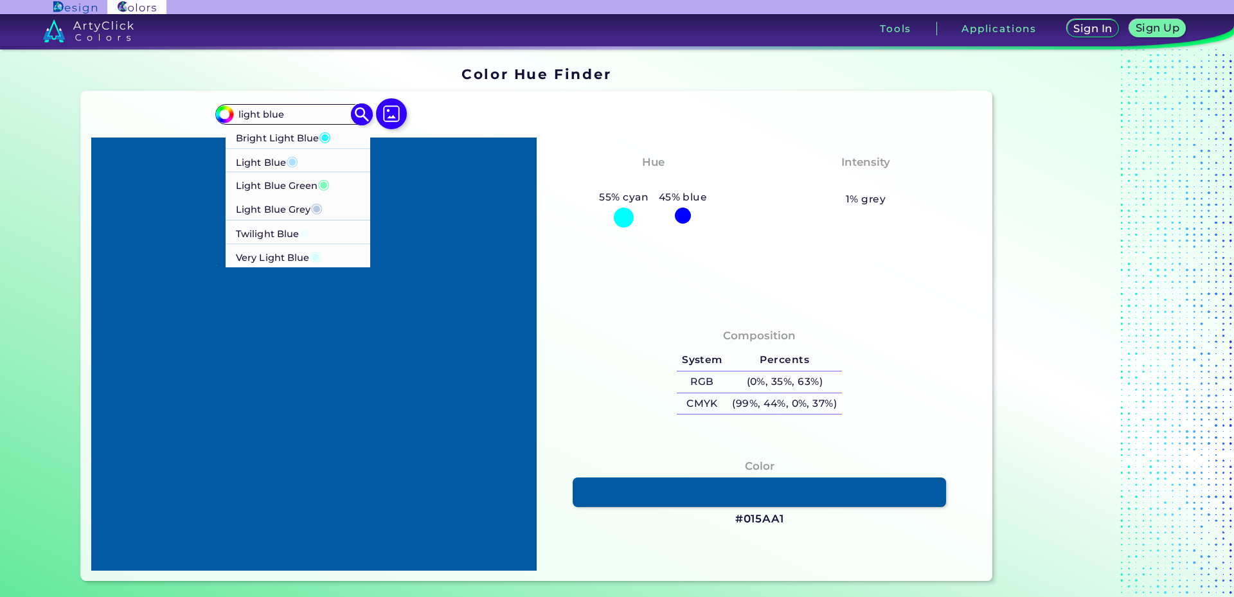
click at [304, 163] on li "Light Blue ◉" at bounding box center [298, 160] width 145 height 24
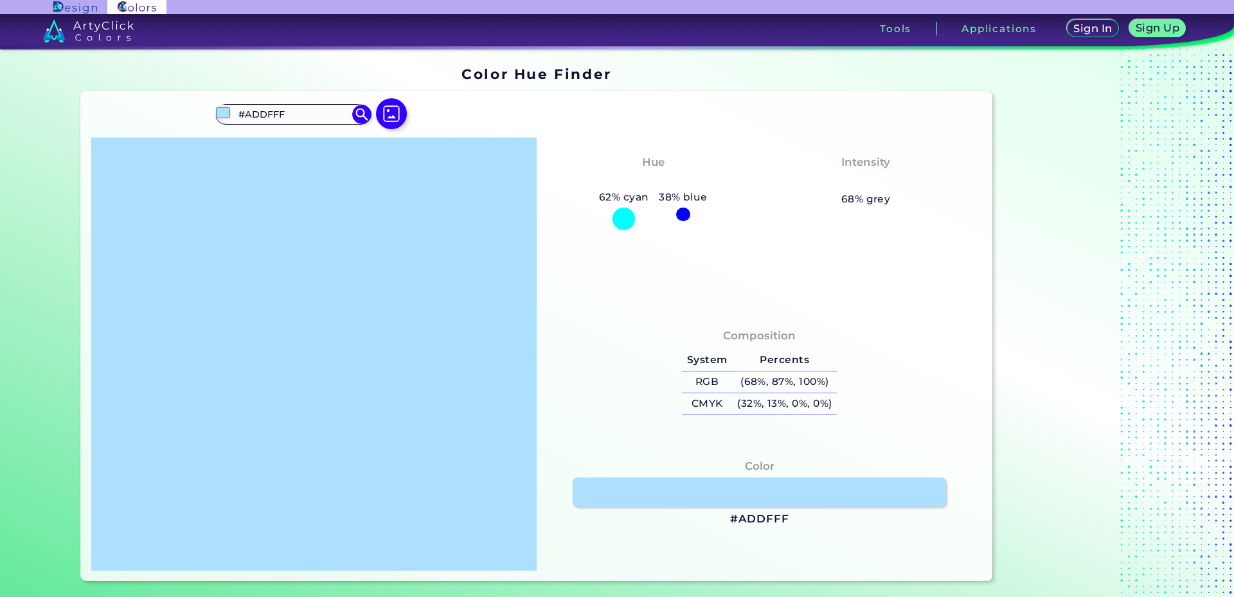
click at [749, 518] on h3 "#ADDFFF" at bounding box center [759, 519] width 59 height 15
click at [749, 518] on h3 "#ADDFFF copied" at bounding box center [759, 519] width 59 height 15
copy h3 "#"
click at [749, 518] on h3 "#ADDFFF copied copied" at bounding box center [759, 519] width 59 height 15
copy h3 "#ADDFFF"
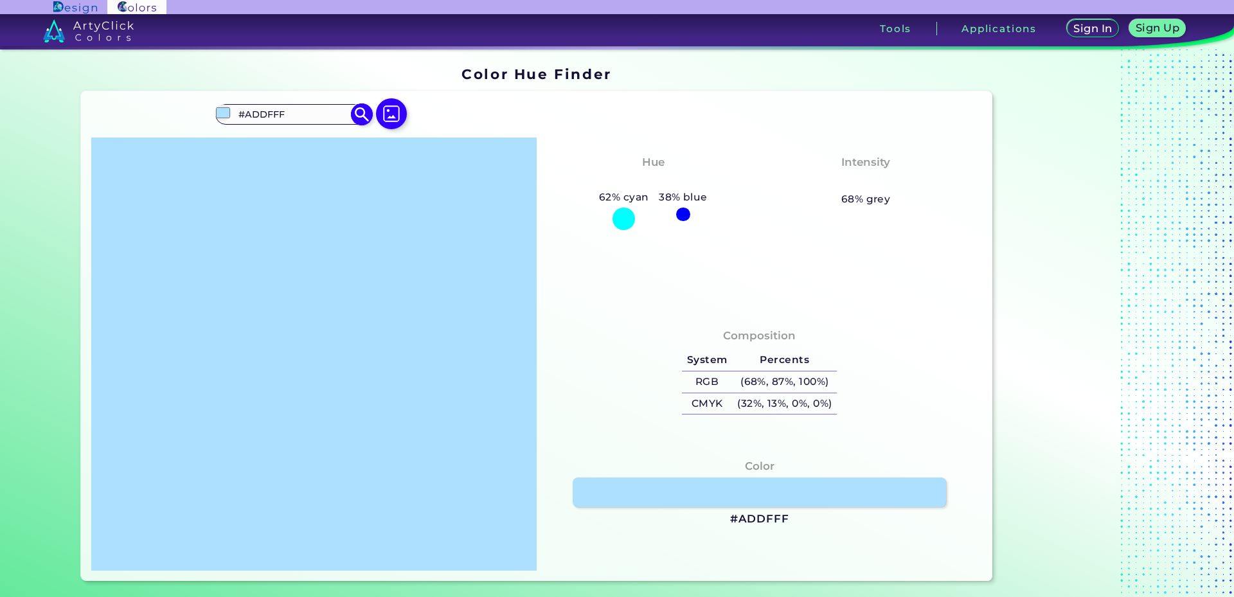
click at [305, 121] on input "#ADDFFF" at bounding box center [293, 114] width 120 height 17
click at [319, 139] on li "Light Red ◉" at bounding box center [298, 137] width 145 height 24
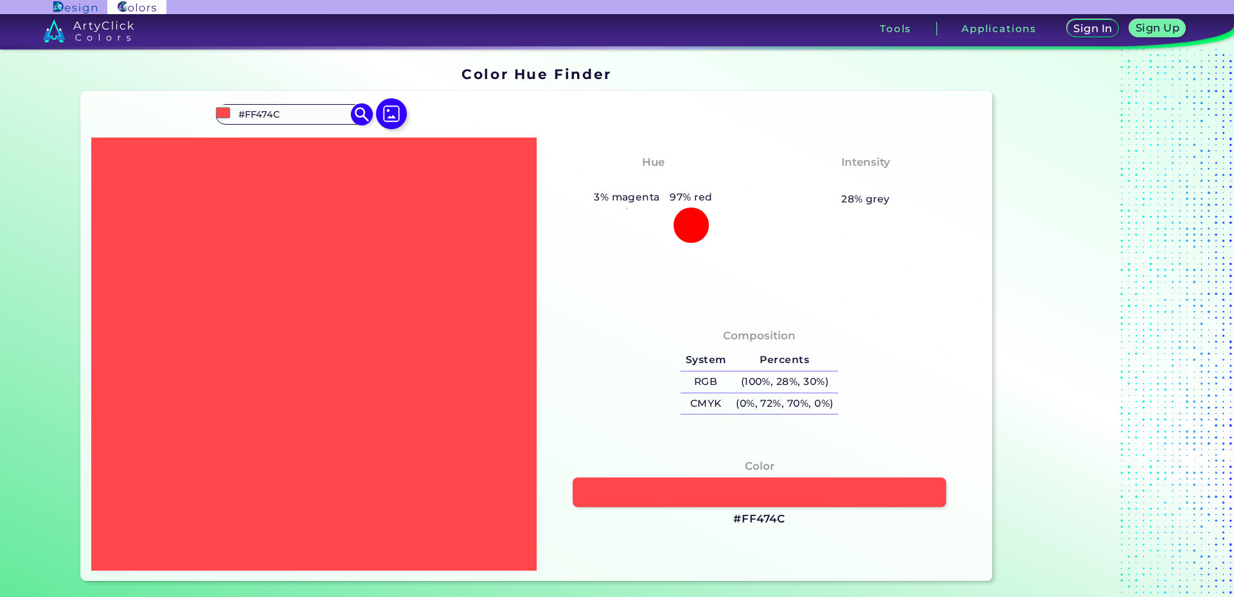
click at [299, 118] on input "#FF474C" at bounding box center [293, 114] width 120 height 17
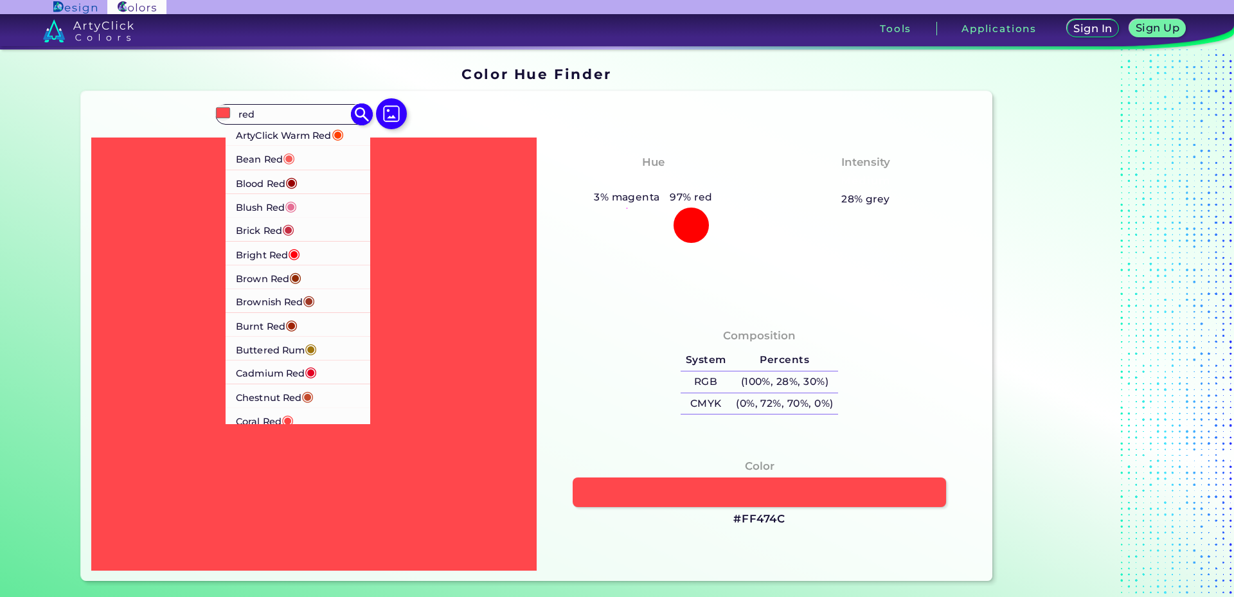
scroll to position [64, 0]
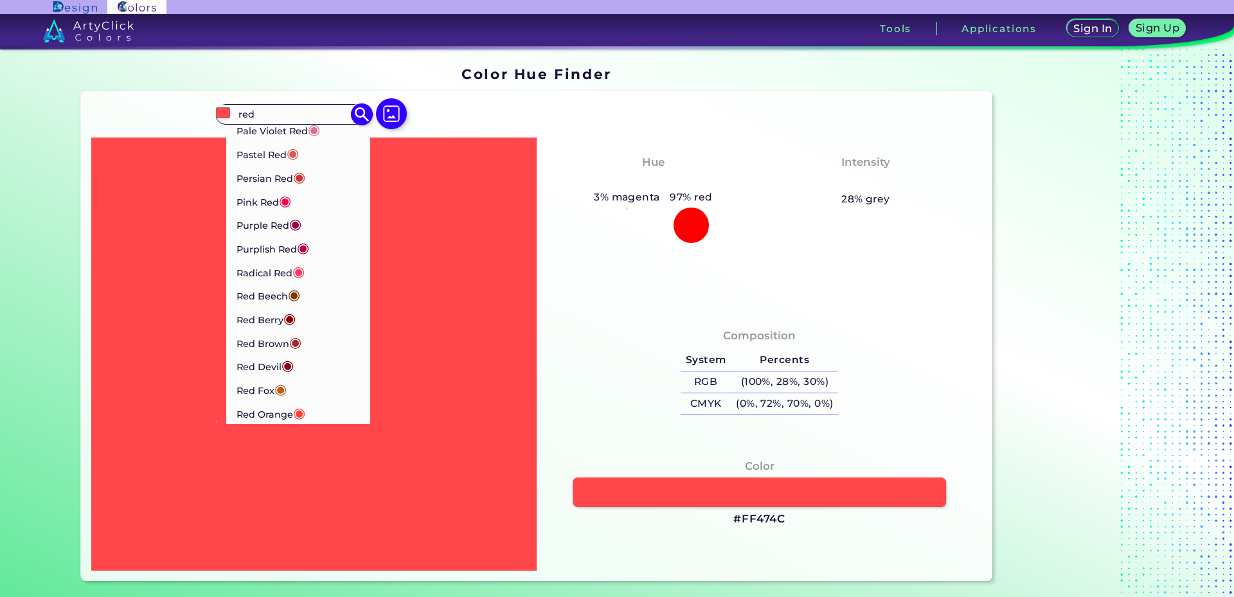
click at [275, 112] on input "red" at bounding box center [293, 114] width 120 height 17
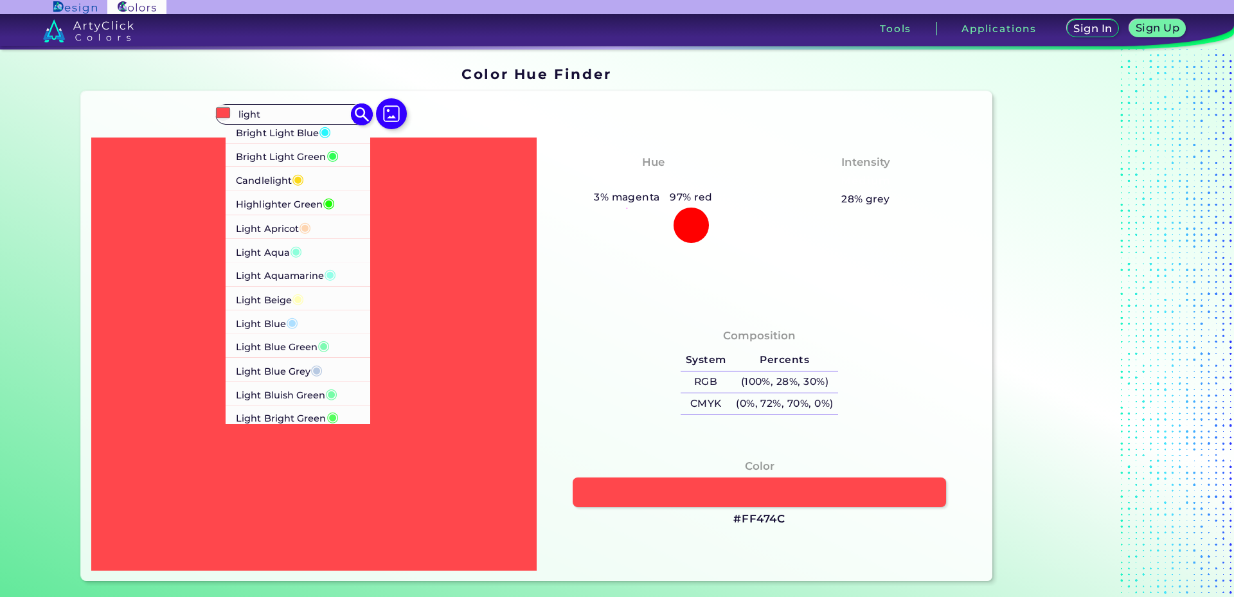
click at [301, 375] on p "Light Blue Grey ◉" at bounding box center [279, 370] width 87 height 24
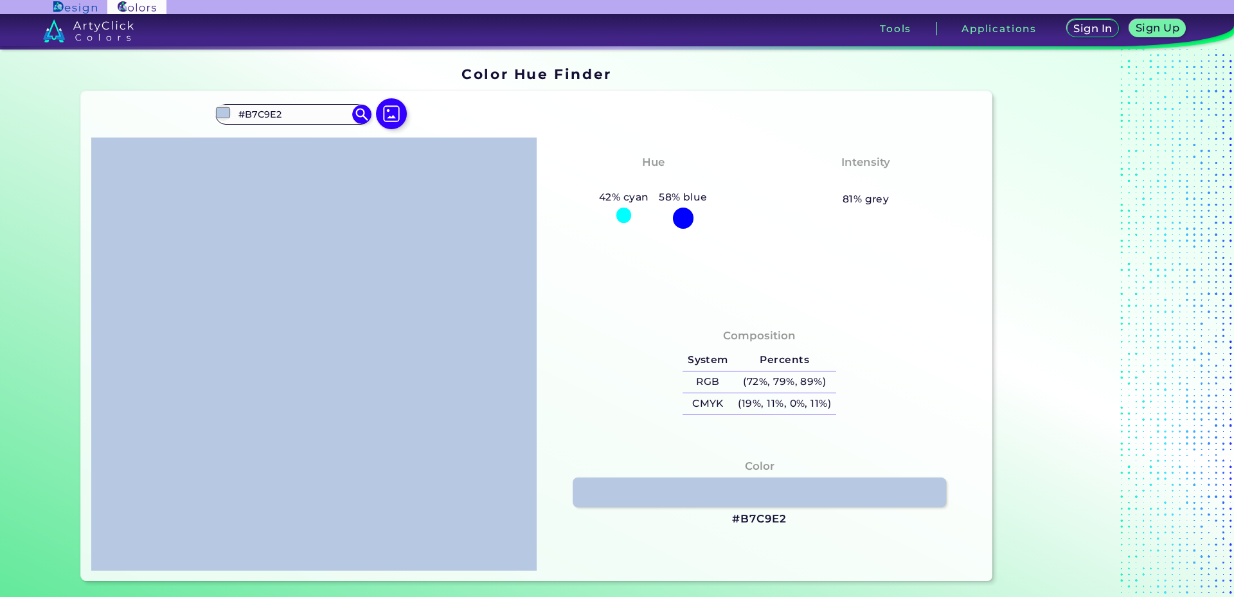
click at [763, 518] on h3 "#B7C9E2" at bounding box center [759, 519] width 55 height 15
click at [763, 518] on h3 "#B7C9E2 copied" at bounding box center [759, 519] width 55 height 15
copy h3 "B7C9E2 copied"
click at [763, 518] on h3 "#B7C9E2 copied copied" at bounding box center [759, 519] width 55 height 15
copy h3 "#B7C9E2"
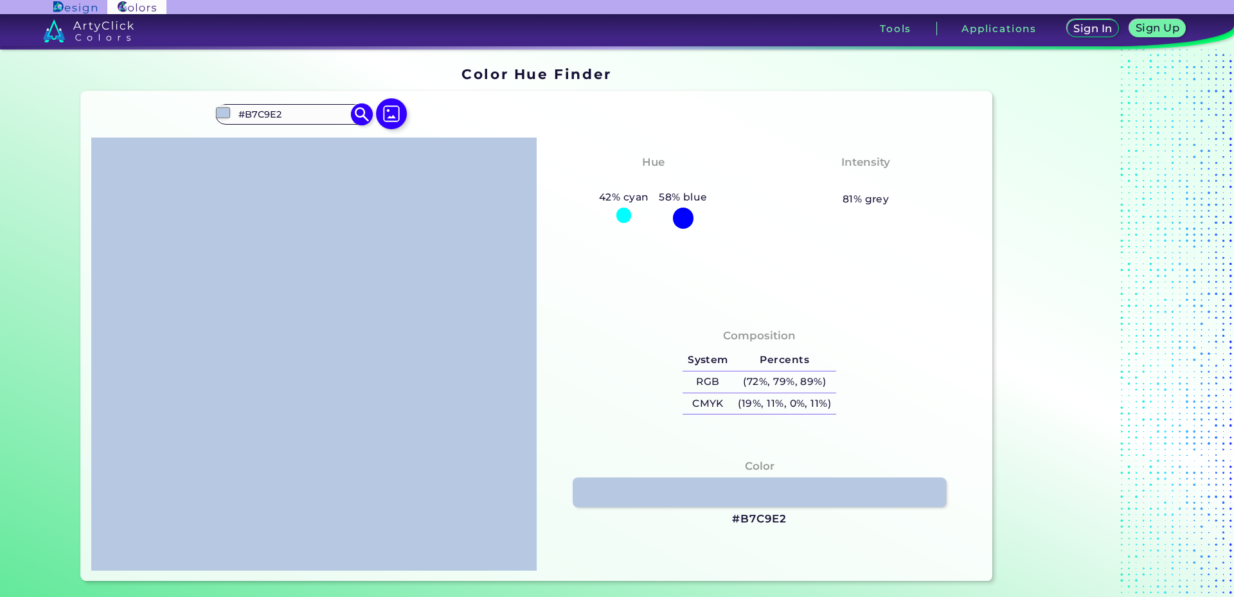
click at [302, 110] on input "#B7C9E2" at bounding box center [293, 114] width 120 height 17
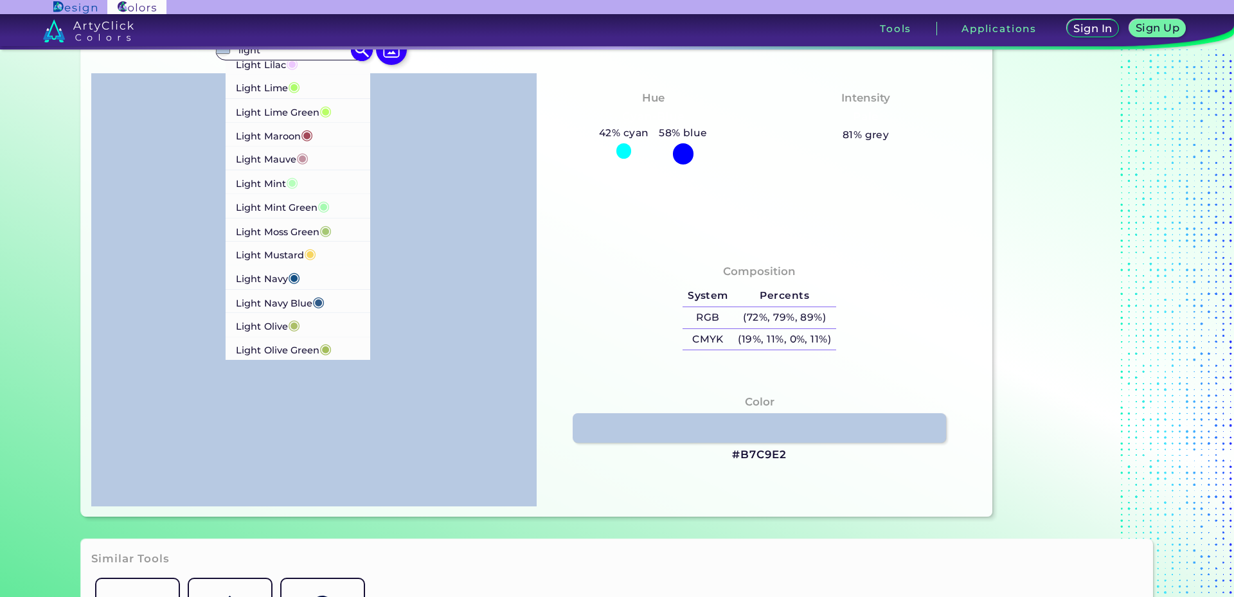
scroll to position [774, 0]
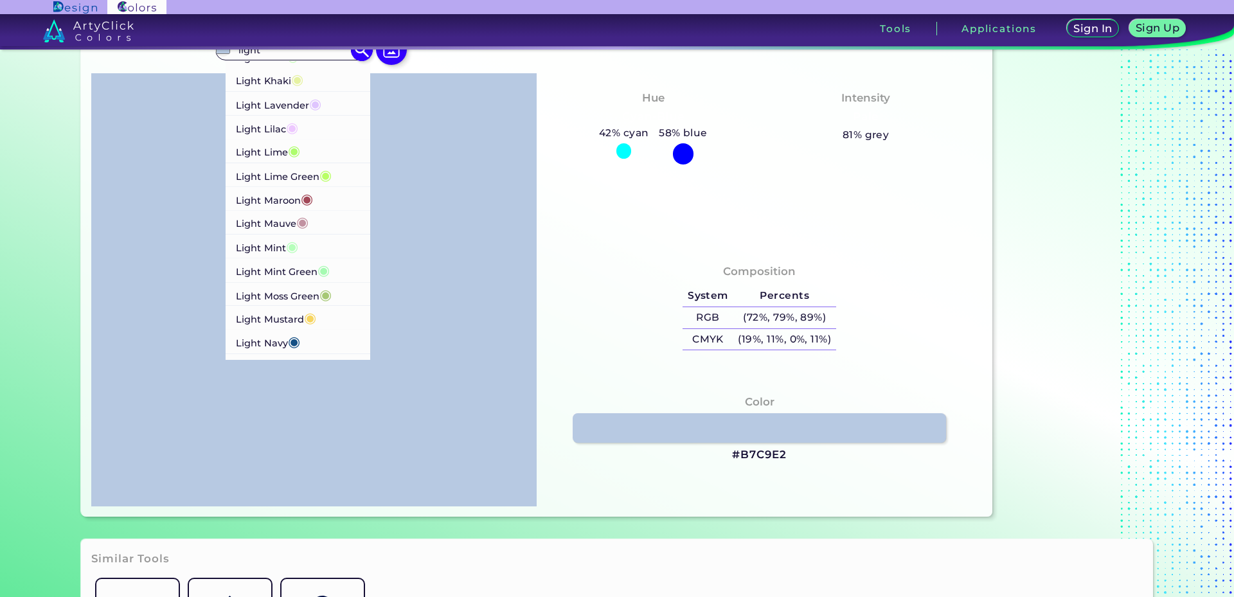
click at [299, 231] on span "◉" at bounding box center [302, 222] width 12 height 17
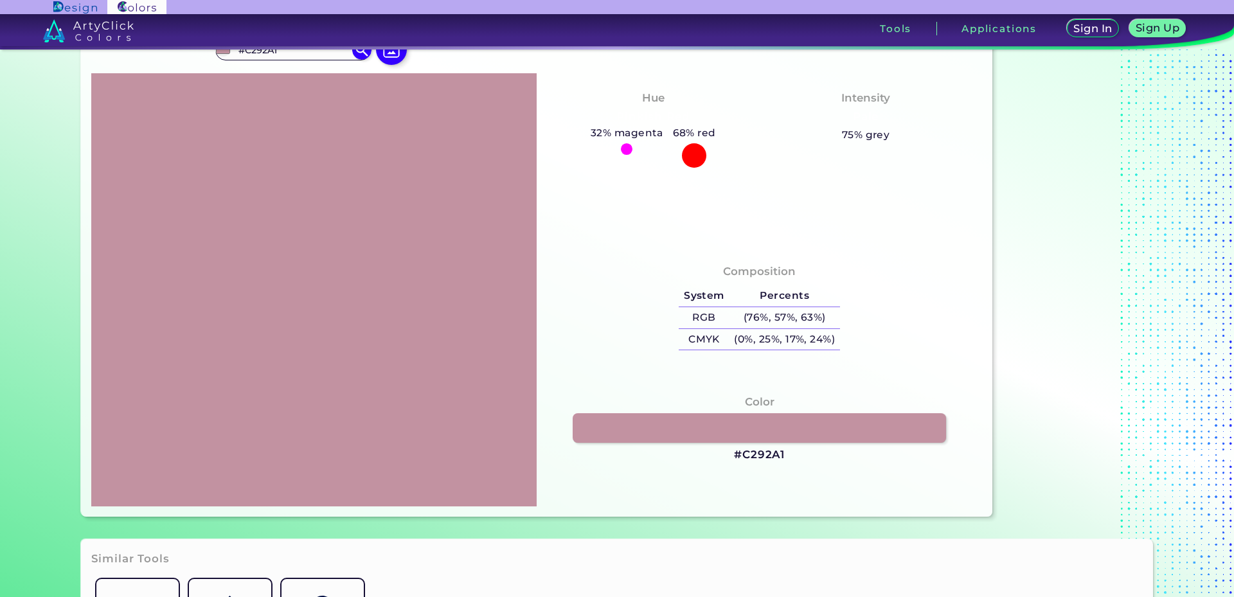
scroll to position [0, 0]
click at [745, 454] on h3 "#C292A1" at bounding box center [759, 454] width 51 height 15
click at [745, 454] on h3 "#C292A1 copied" at bounding box center [759, 454] width 51 height 15
copy h3 "C292A1 copied"
click at [745, 454] on h3 "#C292A1 copied copied" at bounding box center [759, 454] width 51 height 15
